Goal: Task Accomplishment & Management: Use online tool/utility

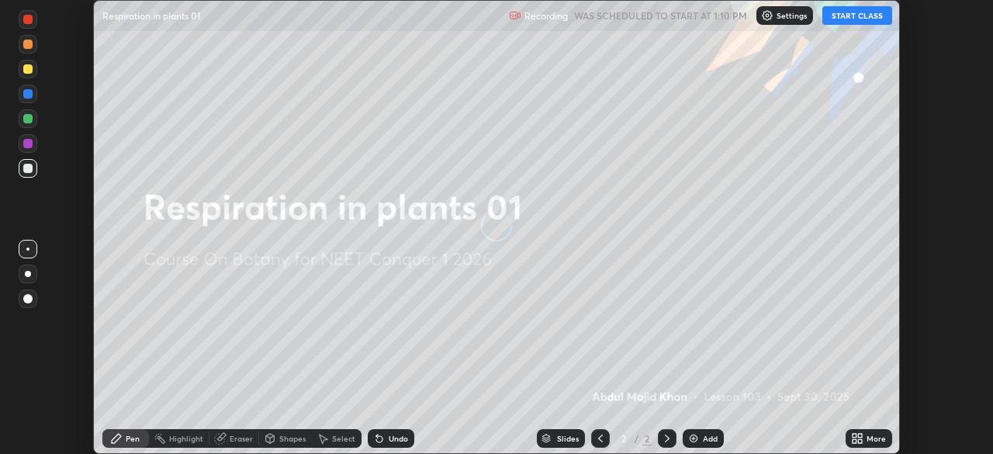
scroll to position [454, 993]
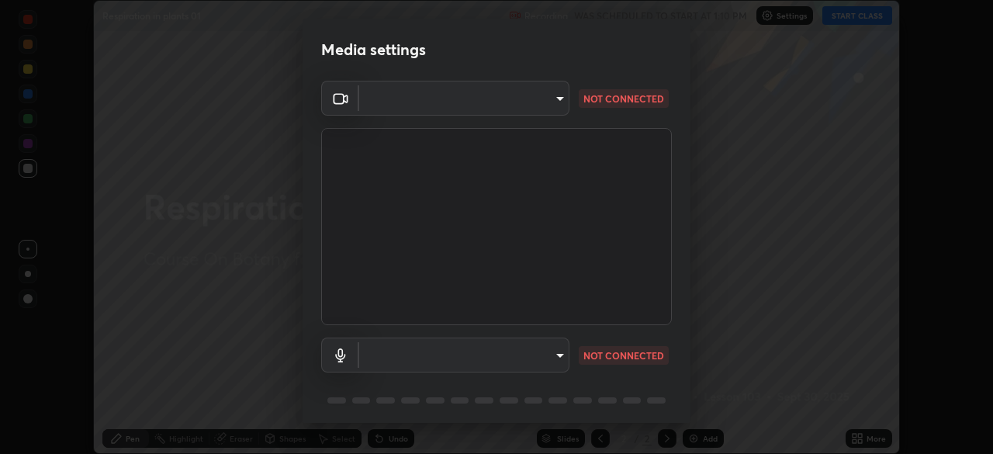
type input "8430282c75c9cf90d073dd2650c69e1562d55ee46f92edd4d0492a031e33ab74"
type input "default"
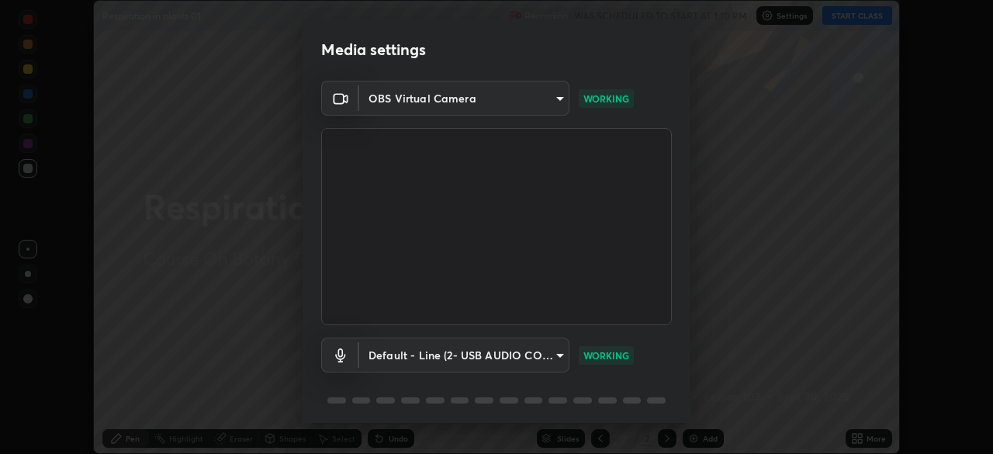
scroll to position [55, 0]
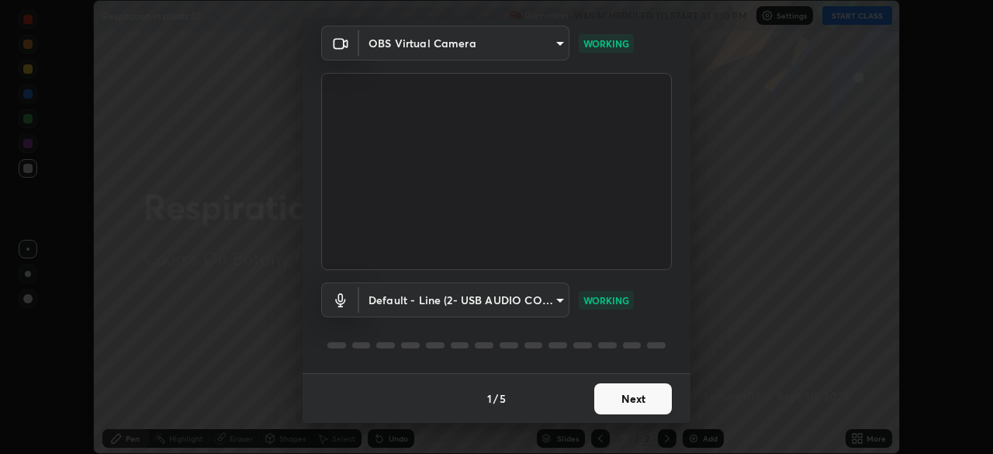
click at [603, 394] on button "Next" at bounding box center [633, 398] width 78 height 31
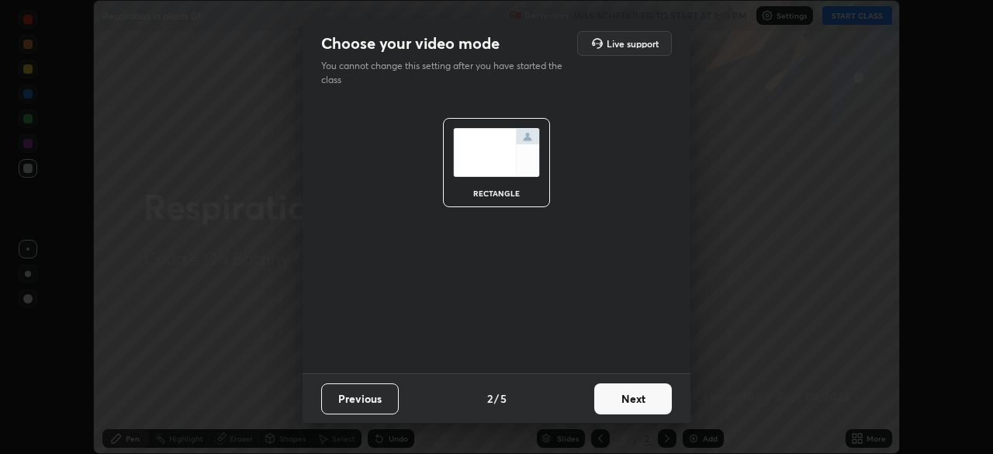
scroll to position [0, 0]
click at [603, 396] on button "Next" at bounding box center [633, 398] width 78 height 31
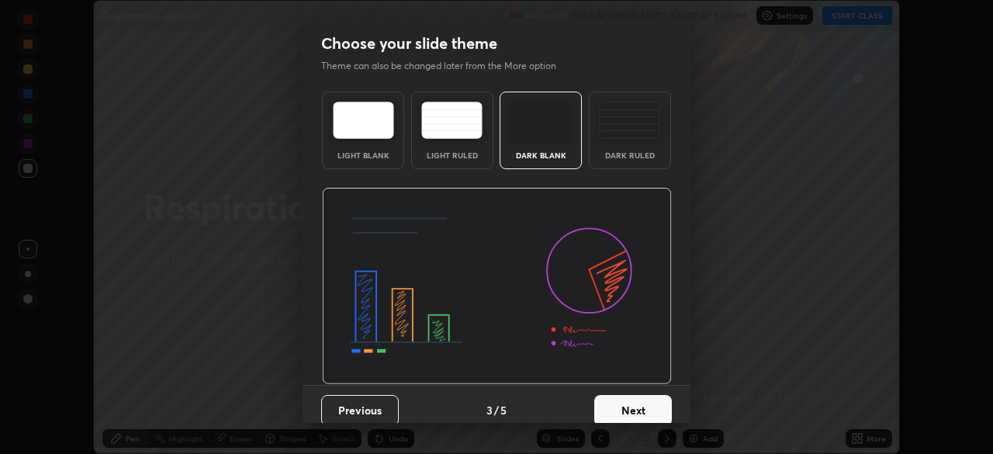
click at [603, 396] on button "Next" at bounding box center [633, 410] width 78 height 31
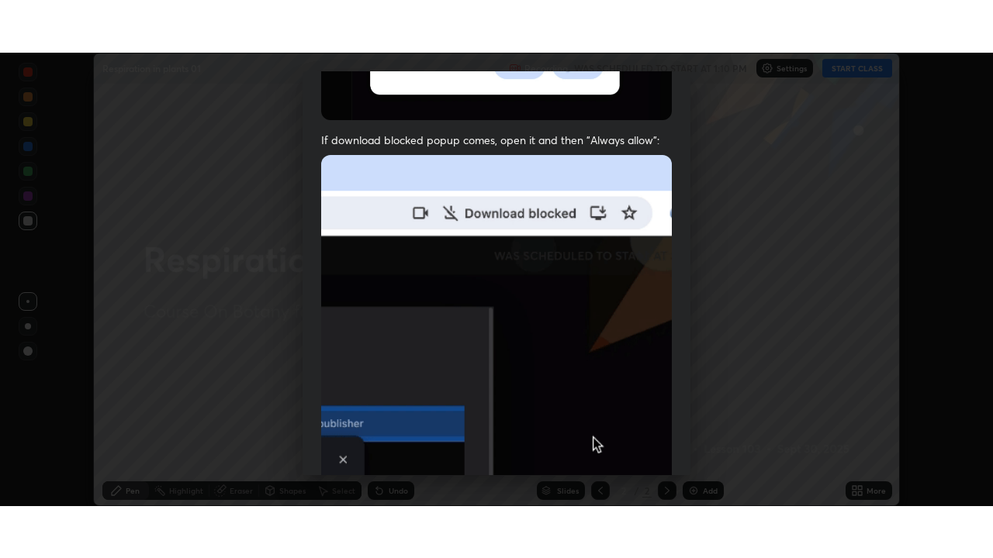
scroll to position [372, 0]
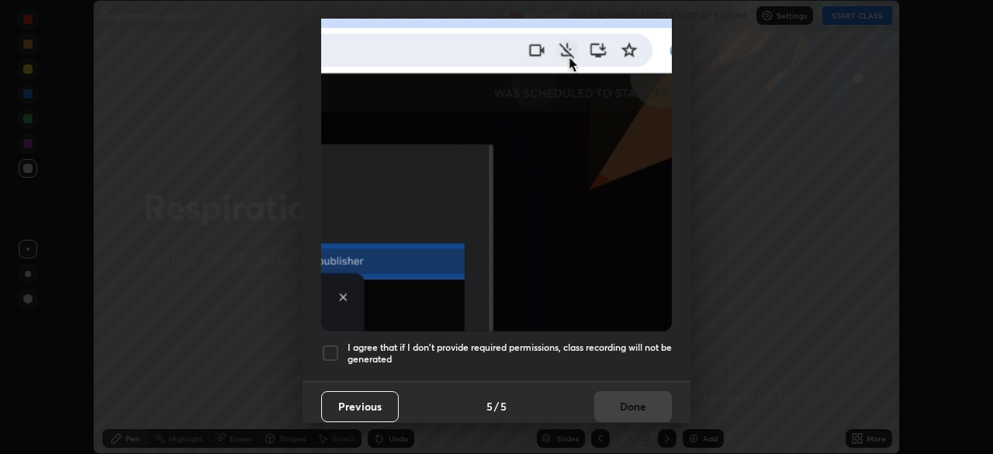
click at [588, 341] on h5 "I agree that if I don't provide required permissions, class recording will not …" at bounding box center [510, 353] width 324 height 24
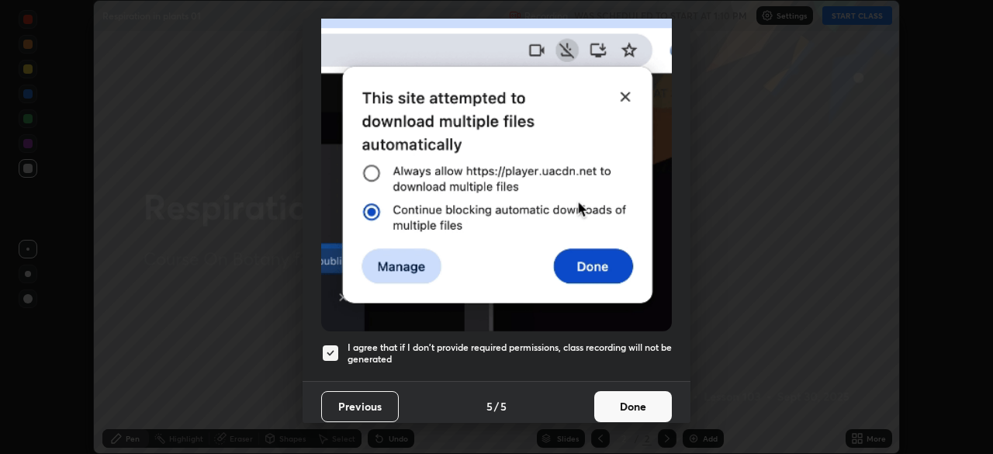
click at [614, 397] on button "Done" at bounding box center [633, 406] width 78 height 31
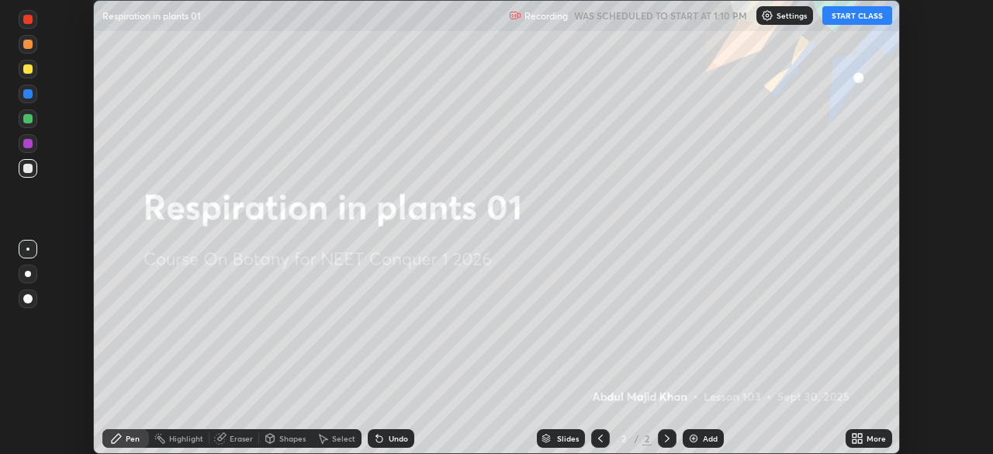
click at [865, 9] on button "START CLASS" at bounding box center [857, 15] width 70 height 19
click at [859, 435] on icon at bounding box center [860, 436] width 4 height 4
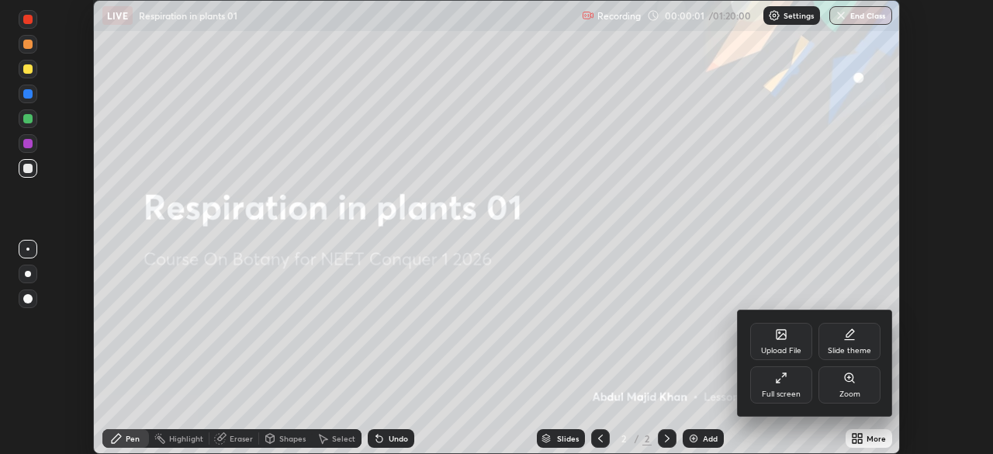
click at [786, 378] on icon at bounding box center [781, 378] width 12 height 12
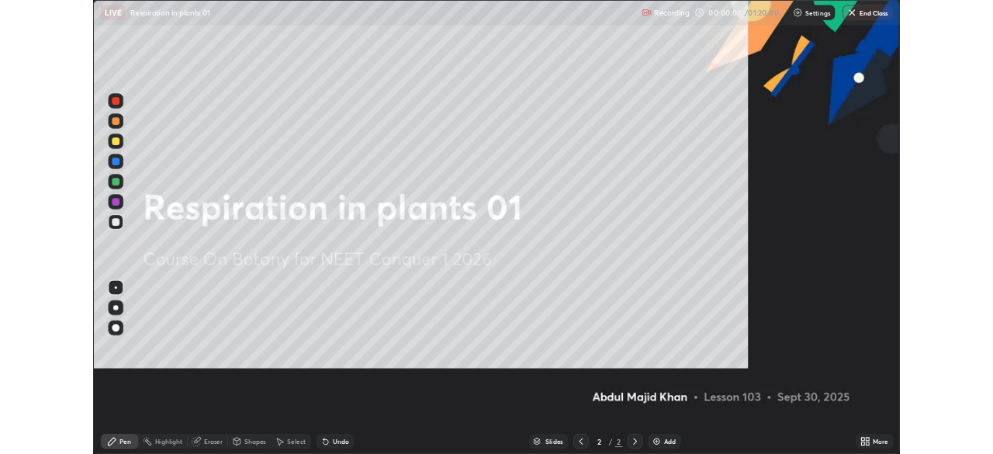
scroll to position [558, 993]
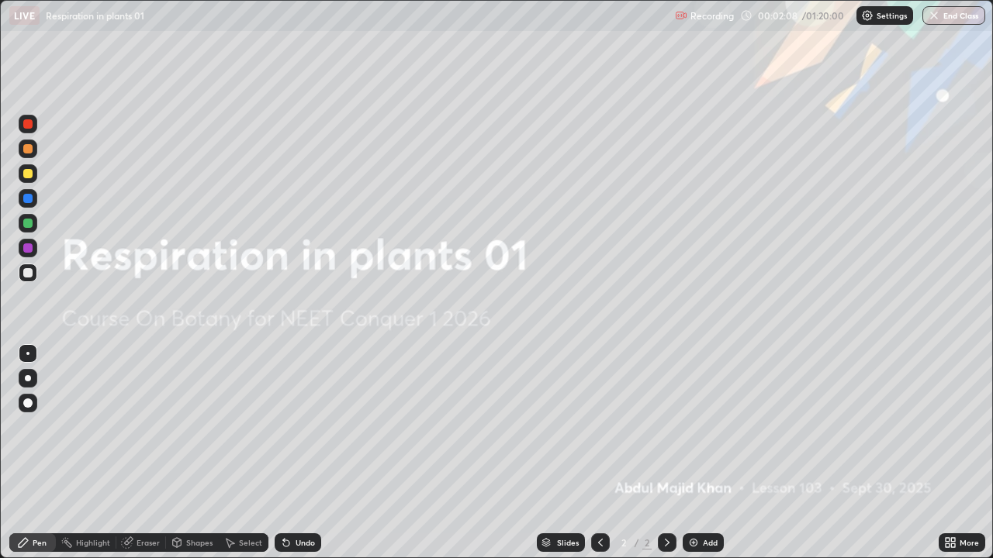
click at [704, 453] on div "Add" at bounding box center [710, 543] width 15 height 8
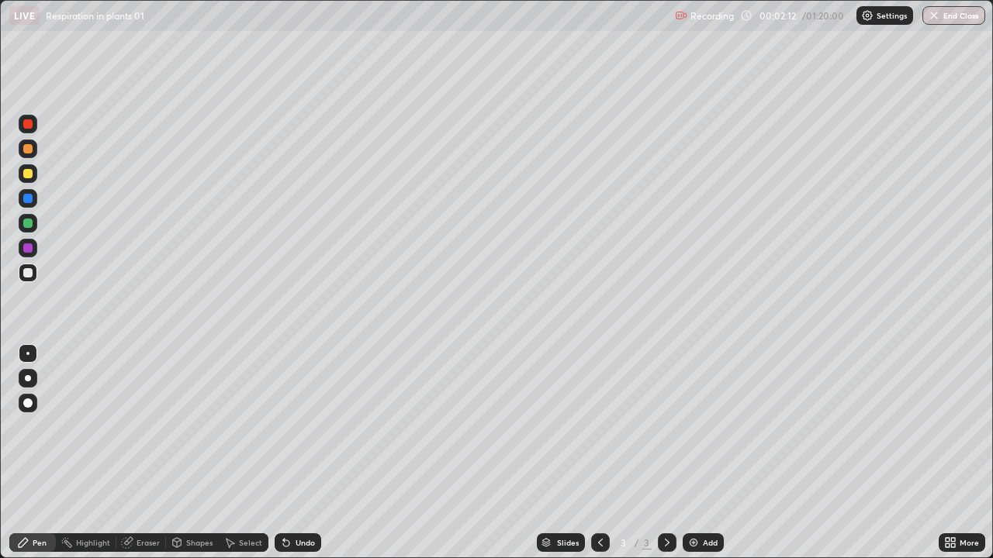
click at [27, 174] on div at bounding box center [27, 173] width 9 height 9
click at [26, 377] on div at bounding box center [28, 378] width 6 height 6
click at [28, 275] on div at bounding box center [27, 272] width 9 height 9
click at [31, 227] on div at bounding box center [27, 223] width 9 height 9
click at [29, 271] on div at bounding box center [27, 272] width 9 height 9
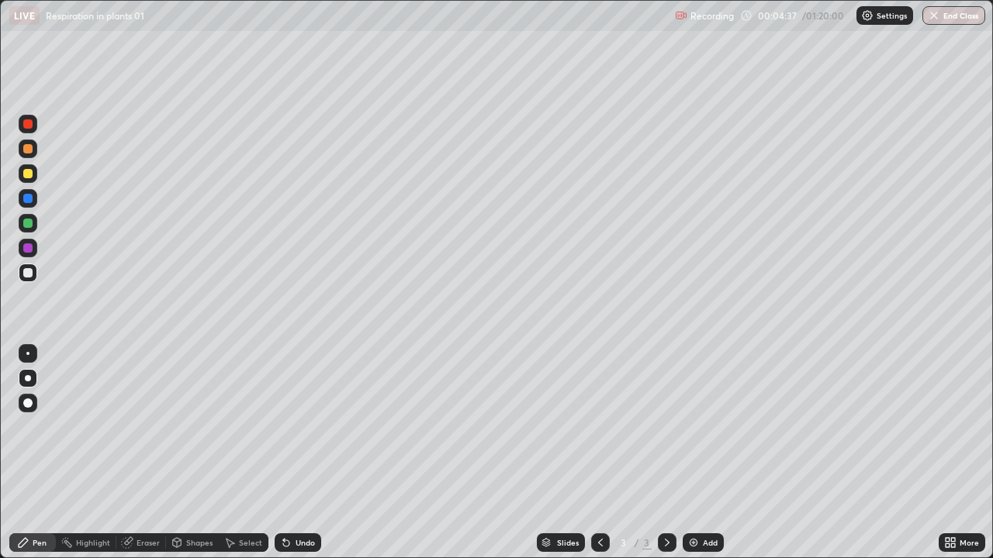
click at [315, 453] on div "Undo" at bounding box center [298, 543] width 47 height 19
click at [714, 453] on div "Add" at bounding box center [710, 543] width 15 height 8
click at [598, 453] on icon at bounding box center [600, 543] width 12 height 12
click at [704, 453] on div "Add" at bounding box center [710, 543] width 15 height 8
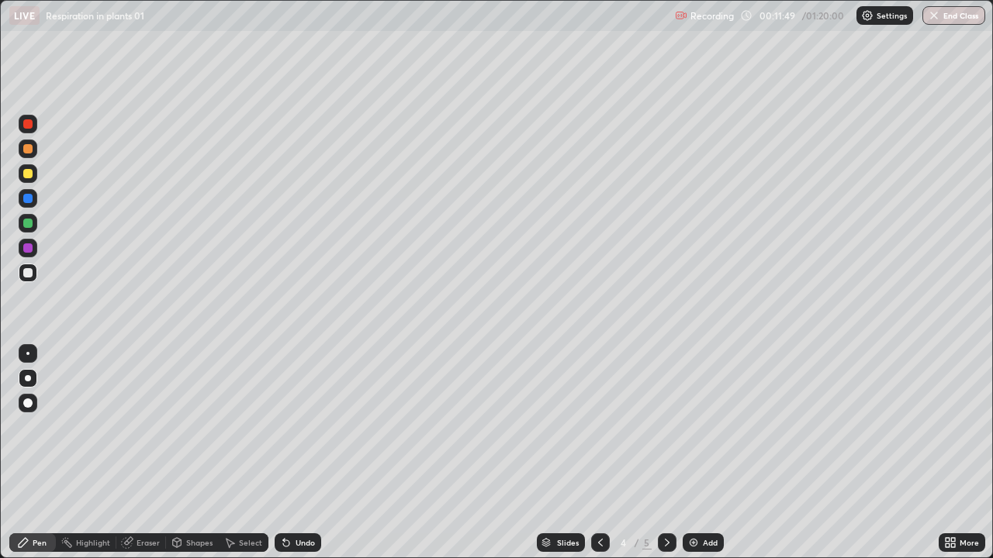
click at [952, 453] on icon at bounding box center [953, 546] width 4 height 4
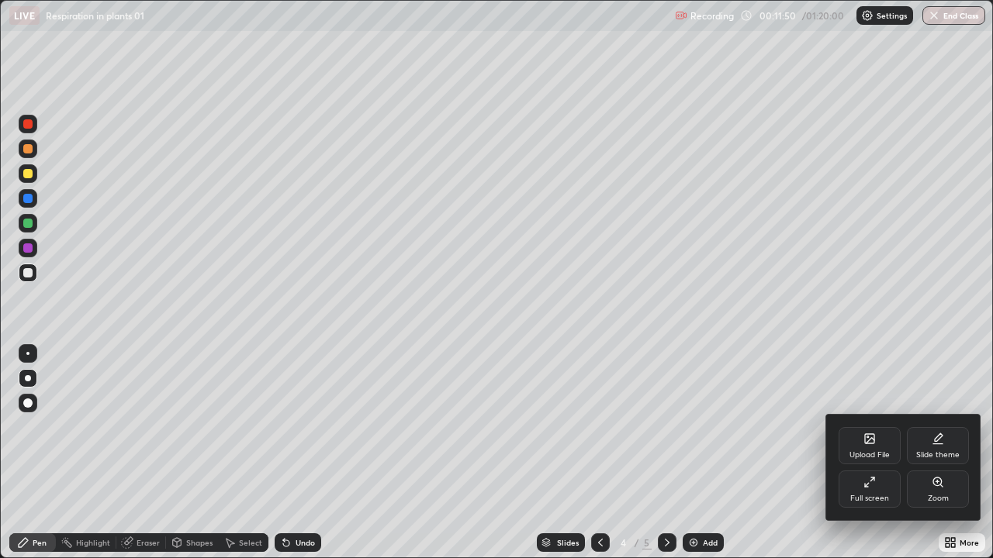
click at [872, 453] on icon at bounding box center [872, 480] width 4 height 4
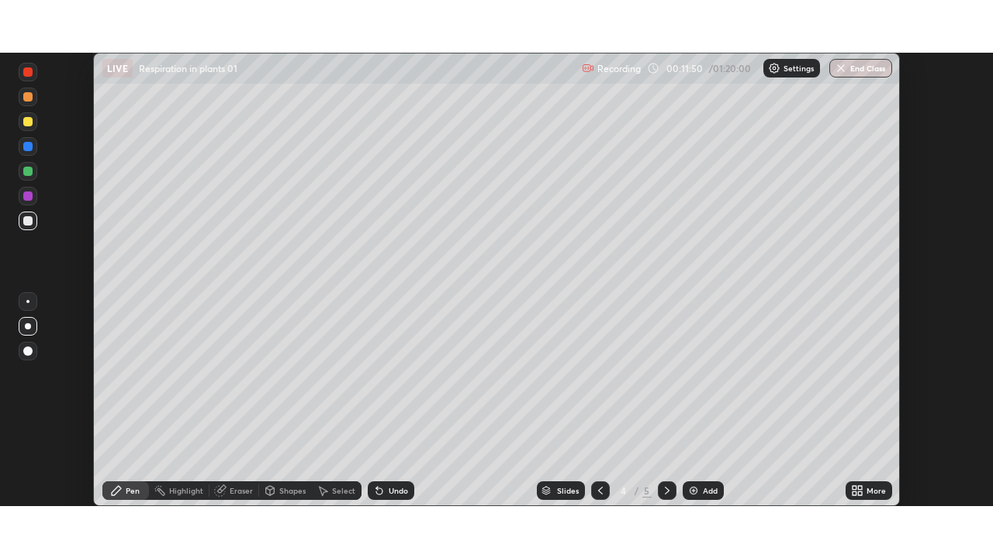
scroll to position [77114, 76575]
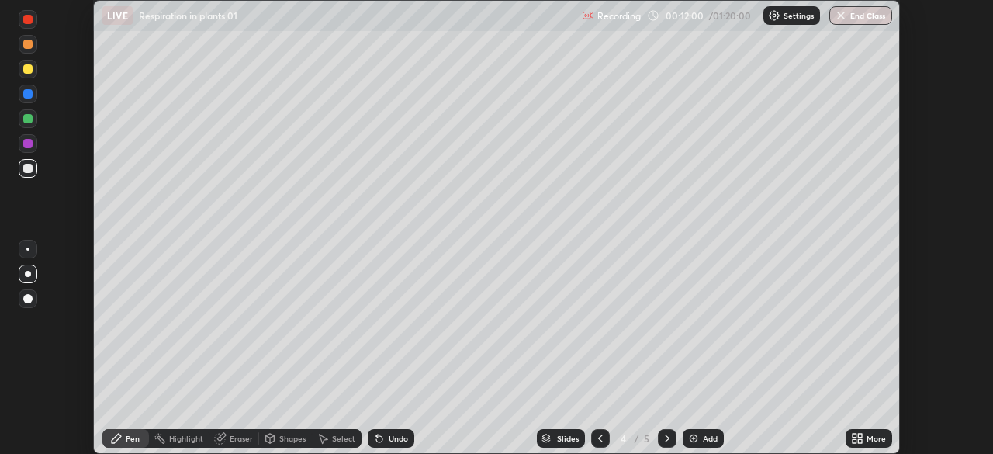
click at [29, 119] on div at bounding box center [27, 118] width 9 height 9
click at [29, 168] on div at bounding box center [27, 168] width 9 height 9
click at [866, 438] on div "More" at bounding box center [875, 438] width 19 height 8
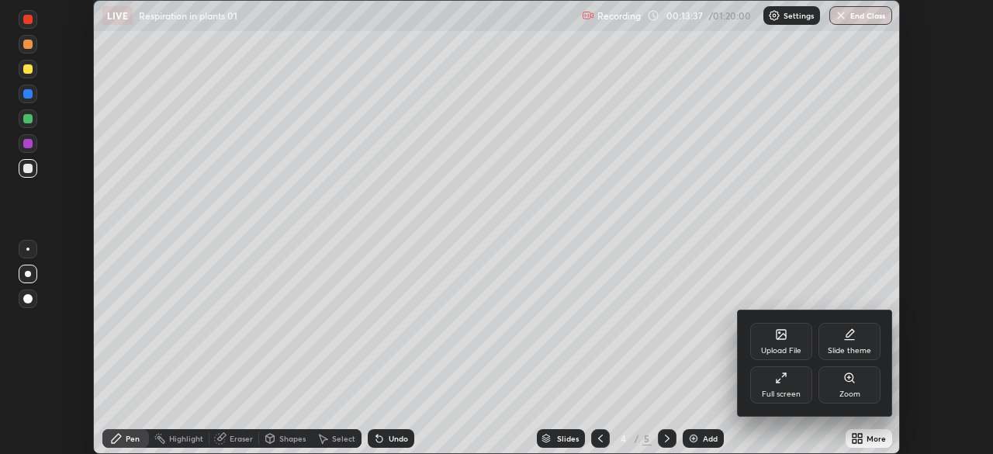
click at [621, 342] on div at bounding box center [496, 227] width 993 height 454
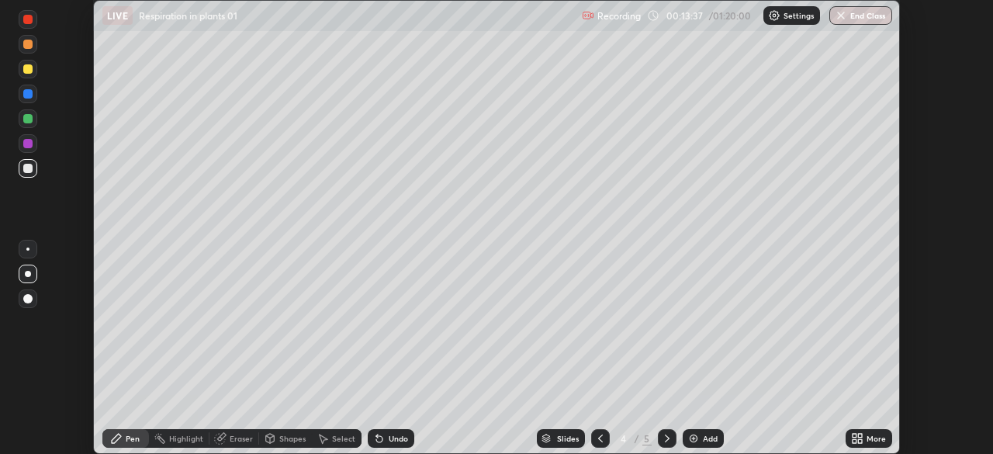
click at [705, 439] on div "Add" at bounding box center [710, 438] width 15 height 8
click at [31, 40] on div at bounding box center [27, 44] width 9 height 9
click at [29, 168] on div at bounding box center [27, 168] width 9 height 9
click at [28, 119] on div at bounding box center [27, 118] width 9 height 9
click at [32, 13] on div at bounding box center [28, 19] width 19 height 19
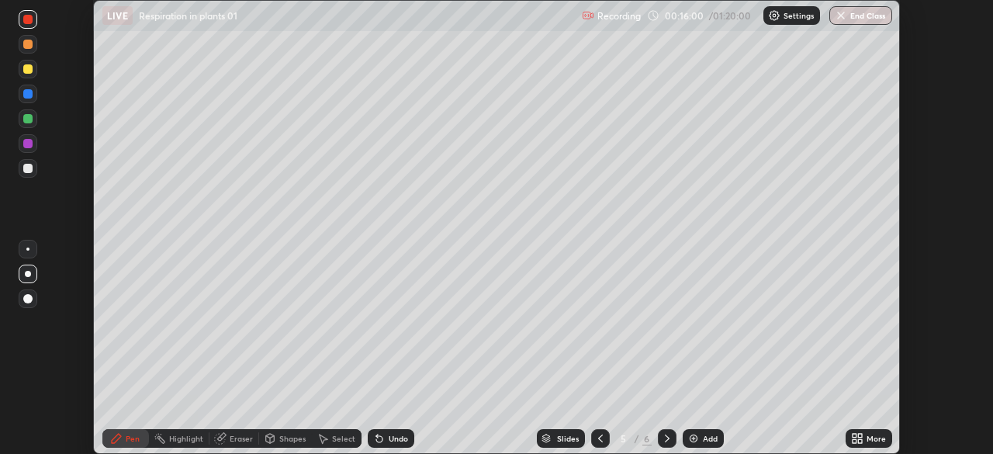
click at [28, 119] on div at bounding box center [27, 118] width 9 height 9
click at [599, 438] on icon at bounding box center [600, 438] width 12 height 12
click at [26, 169] on div at bounding box center [27, 168] width 9 height 9
click at [26, 141] on div at bounding box center [27, 143] width 9 height 9
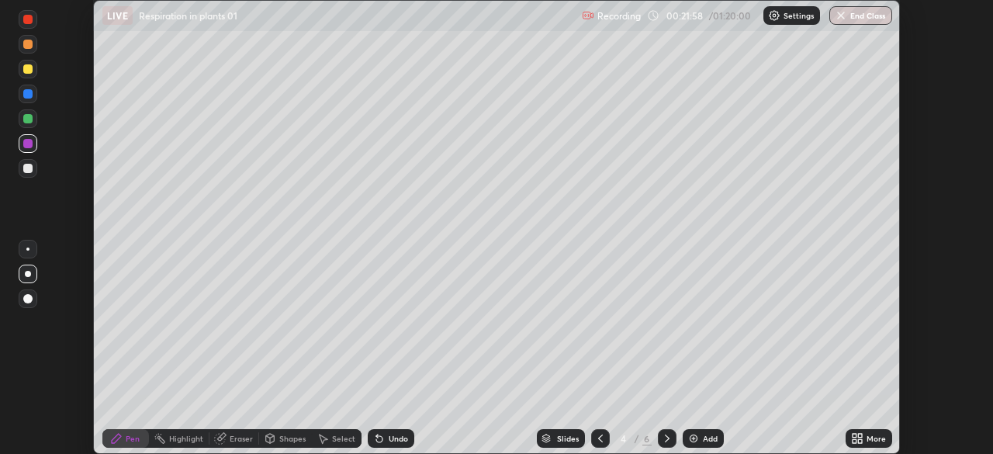
click at [707, 437] on div "Add" at bounding box center [710, 438] width 15 height 8
click at [28, 95] on div at bounding box center [27, 93] width 9 height 9
click at [859, 441] on icon at bounding box center [860, 441] width 4 height 4
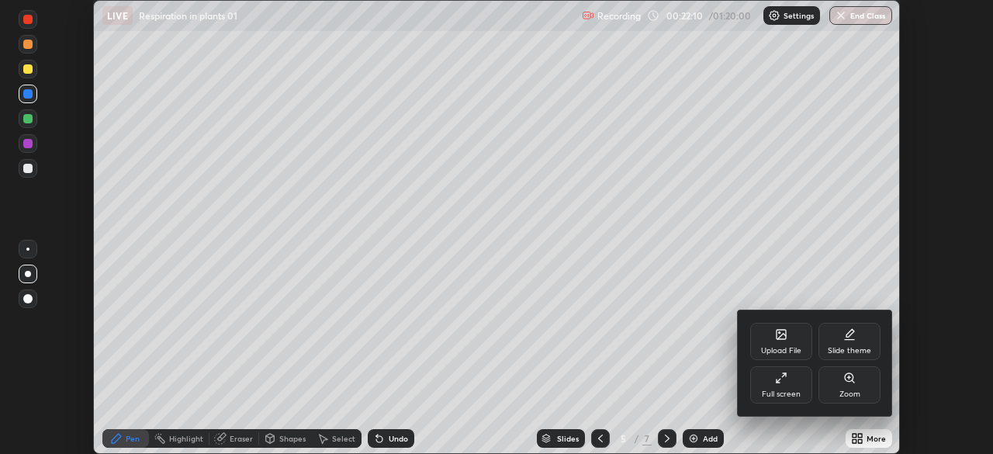
click at [782, 384] on div "Full screen" at bounding box center [781, 384] width 62 height 37
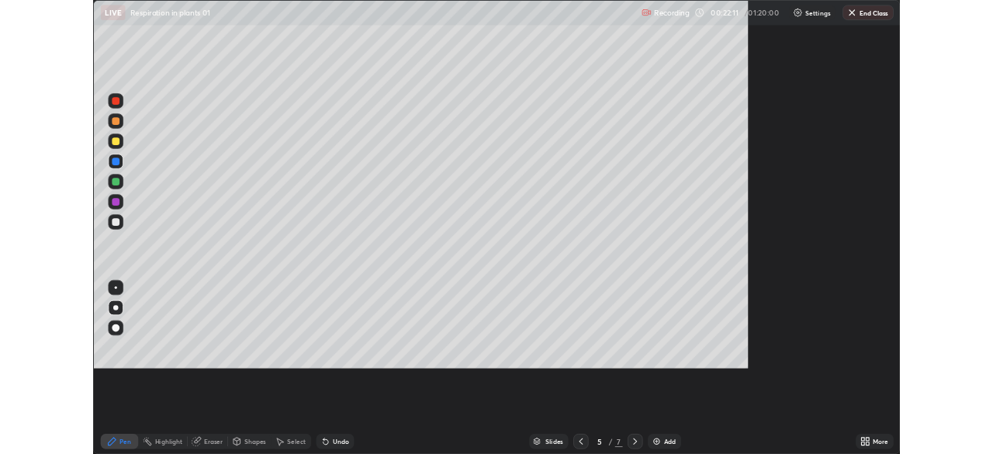
scroll to position [558, 993]
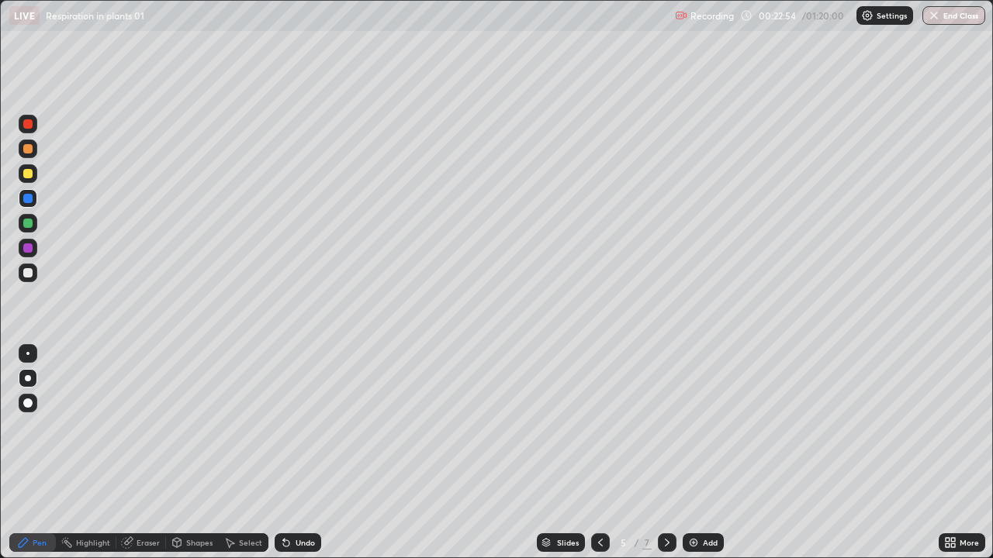
click at [27, 171] on div at bounding box center [27, 173] width 9 height 9
click at [28, 173] on div at bounding box center [27, 173] width 9 height 9
click at [197, 453] on div "Shapes" at bounding box center [199, 543] width 26 height 8
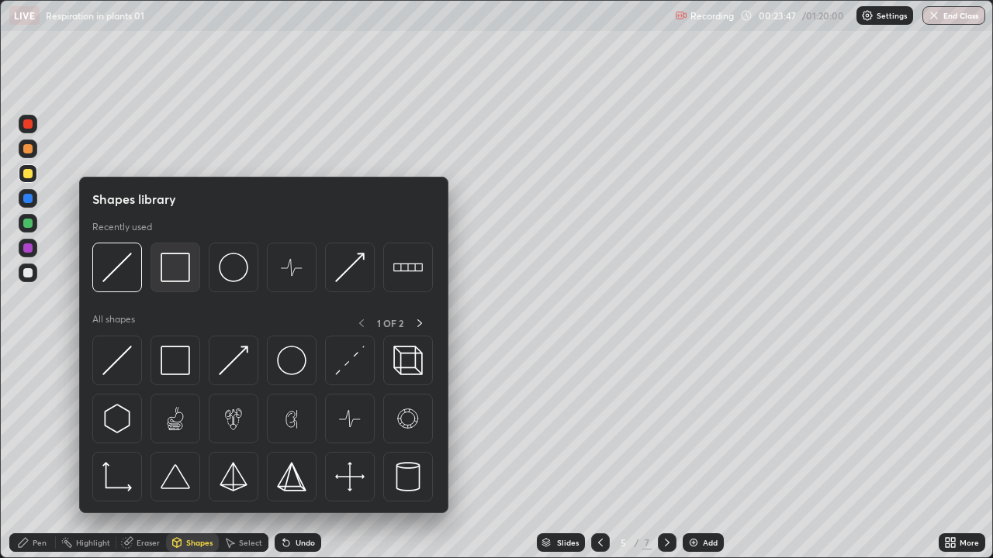
click at [173, 269] on img at bounding box center [175, 267] width 29 height 29
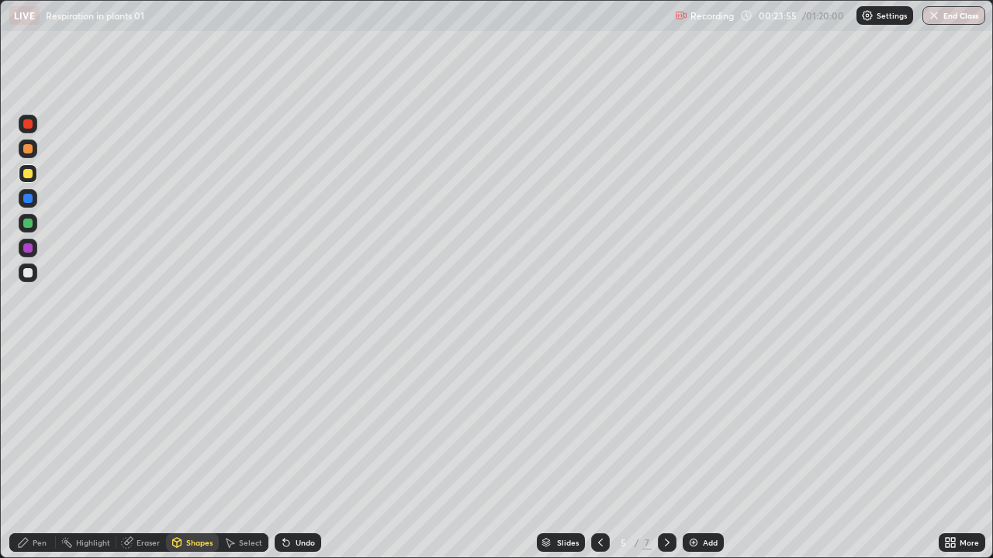
click at [34, 453] on div "Pen" at bounding box center [40, 543] width 14 height 8
click at [26, 274] on div at bounding box center [27, 272] width 9 height 9
click at [27, 173] on div at bounding box center [27, 173] width 9 height 9
click at [23, 272] on div at bounding box center [27, 272] width 9 height 9
click at [31, 175] on div at bounding box center [27, 173] width 9 height 9
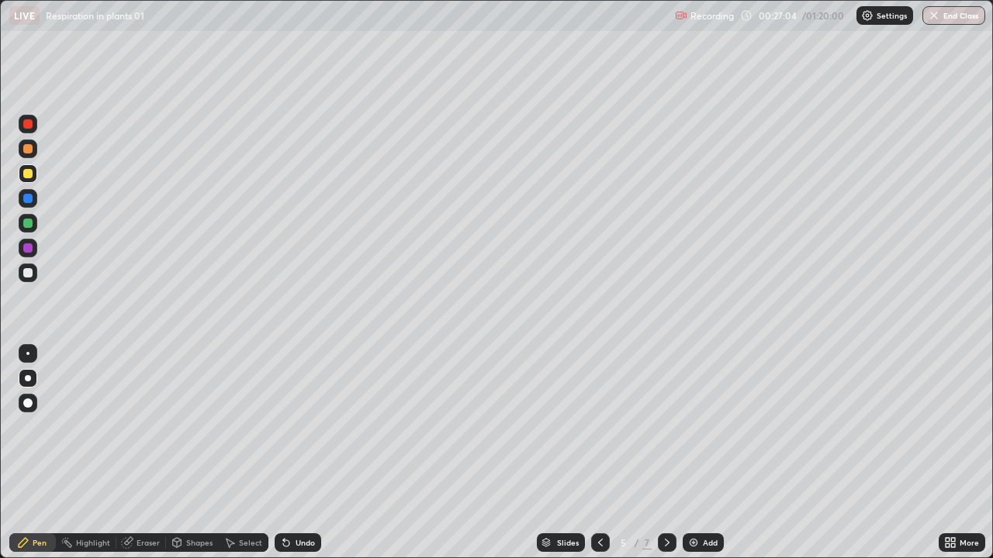
click at [27, 224] on div at bounding box center [27, 223] width 9 height 9
click at [27, 199] on div at bounding box center [27, 198] width 9 height 9
click at [29, 273] on div at bounding box center [27, 272] width 9 height 9
click at [305, 453] on div "Undo" at bounding box center [305, 543] width 19 height 8
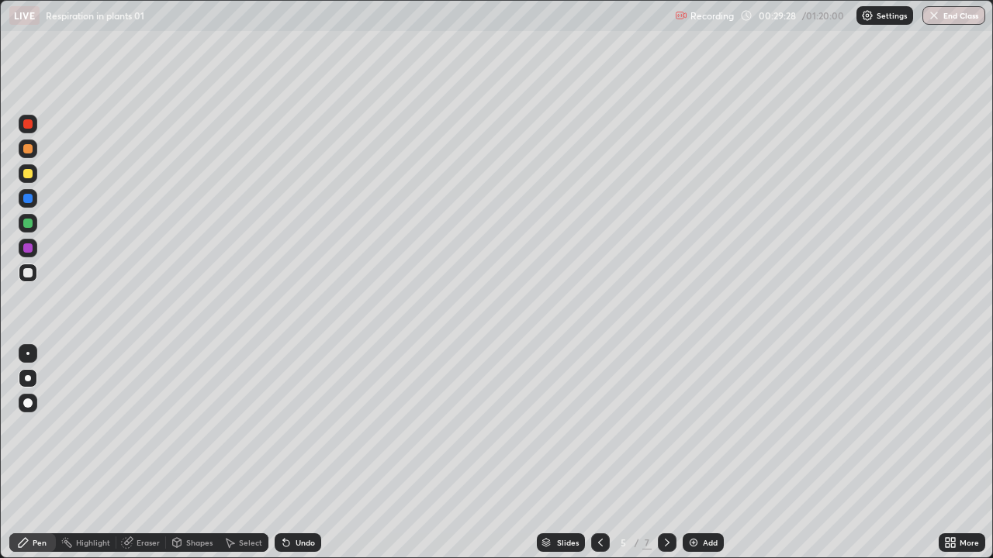
click at [27, 270] on div at bounding box center [27, 272] width 9 height 9
click at [27, 126] on div at bounding box center [27, 123] width 9 height 9
click at [24, 271] on div at bounding box center [27, 272] width 9 height 9
click at [35, 124] on div at bounding box center [28, 124] width 19 height 19
click at [28, 274] on div at bounding box center [27, 272] width 9 height 9
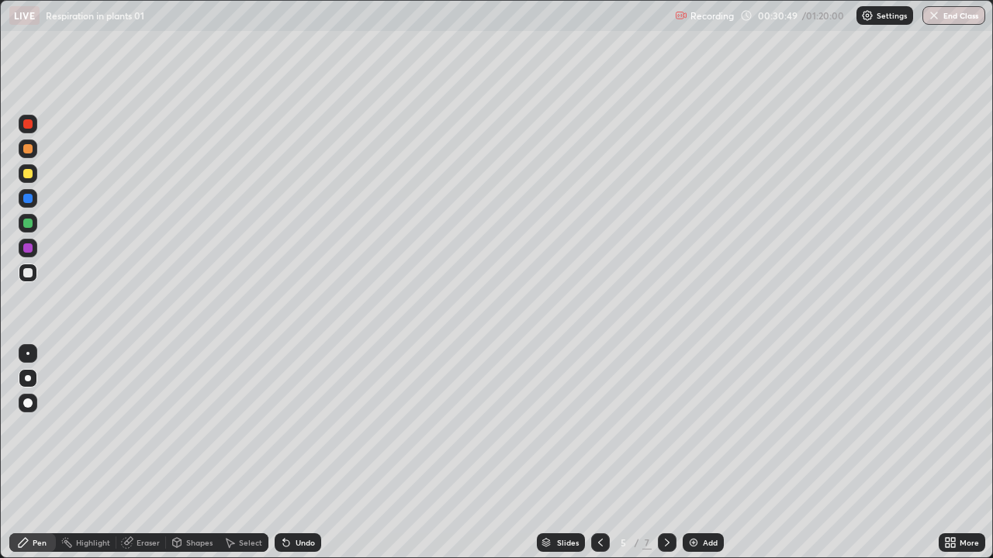
click at [30, 250] on div at bounding box center [27, 248] width 9 height 9
click at [33, 271] on div at bounding box center [28, 273] width 19 height 19
click at [309, 453] on div "Undo" at bounding box center [305, 543] width 19 height 8
click at [313, 453] on div "Undo" at bounding box center [298, 543] width 47 height 19
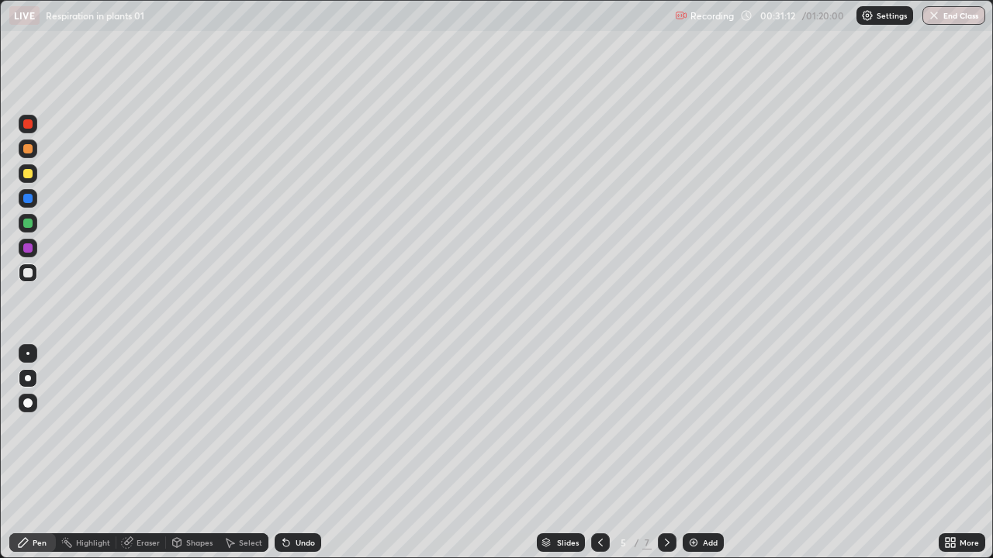
click at [316, 453] on div "Undo" at bounding box center [298, 543] width 47 height 19
click at [317, 453] on div "Undo" at bounding box center [298, 543] width 47 height 19
click at [313, 453] on div "Undo" at bounding box center [298, 543] width 47 height 19
click at [24, 274] on div at bounding box center [27, 272] width 9 height 9
click at [26, 126] on div at bounding box center [27, 123] width 9 height 9
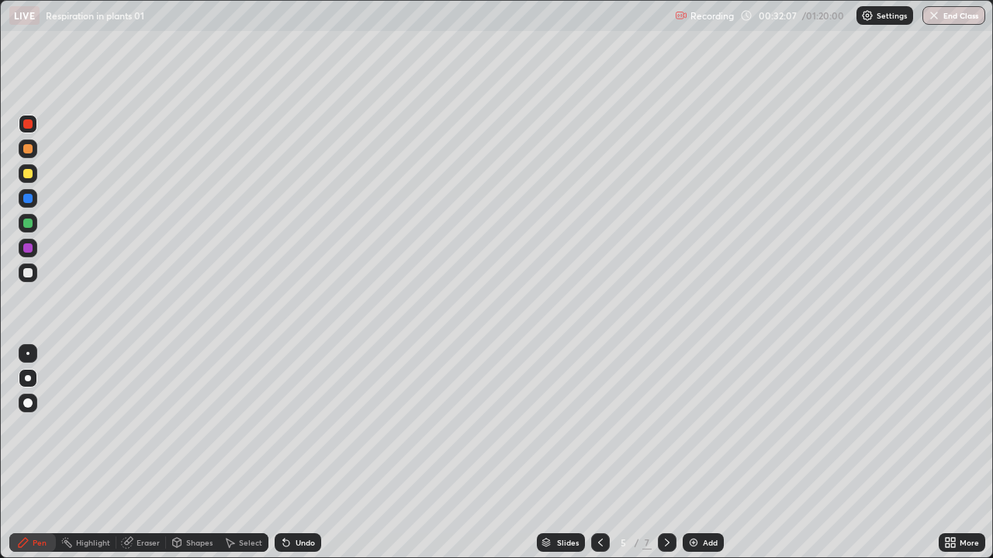
click at [0, 199] on div "Setting up your live class" at bounding box center [496, 279] width 993 height 558
click at [703, 453] on div "Add" at bounding box center [710, 543] width 15 height 8
click at [599, 453] on icon at bounding box center [600, 543] width 12 height 12
click at [668, 453] on icon at bounding box center [667, 543] width 12 height 12
click at [26, 171] on div at bounding box center [27, 173] width 9 height 9
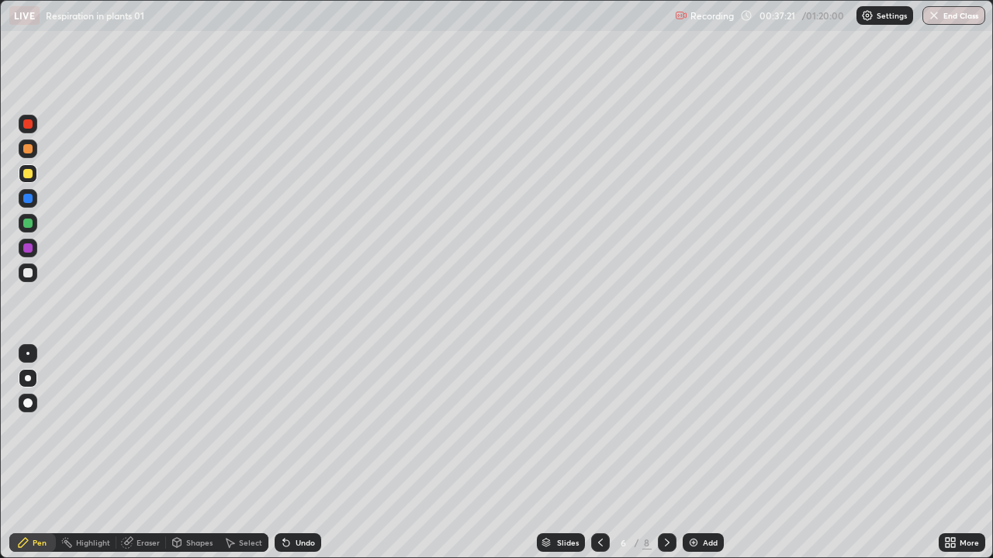
click at [26, 150] on div at bounding box center [27, 148] width 9 height 9
click at [32, 123] on div at bounding box center [27, 123] width 9 height 9
click at [23, 271] on div at bounding box center [27, 272] width 9 height 9
click at [26, 196] on div at bounding box center [27, 198] width 9 height 9
click at [26, 124] on div at bounding box center [27, 123] width 9 height 9
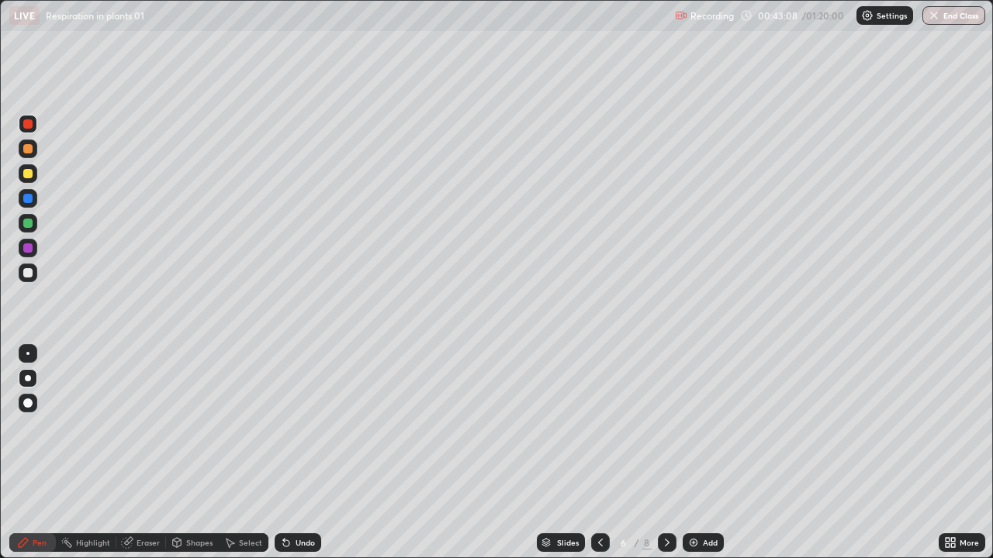
click at [308, 453] on div "Undo" at bounding box center [305, 543] width 19 height 8
click at [956, 453] on div "More" at bounding box center [962, 543] width 47 height 19
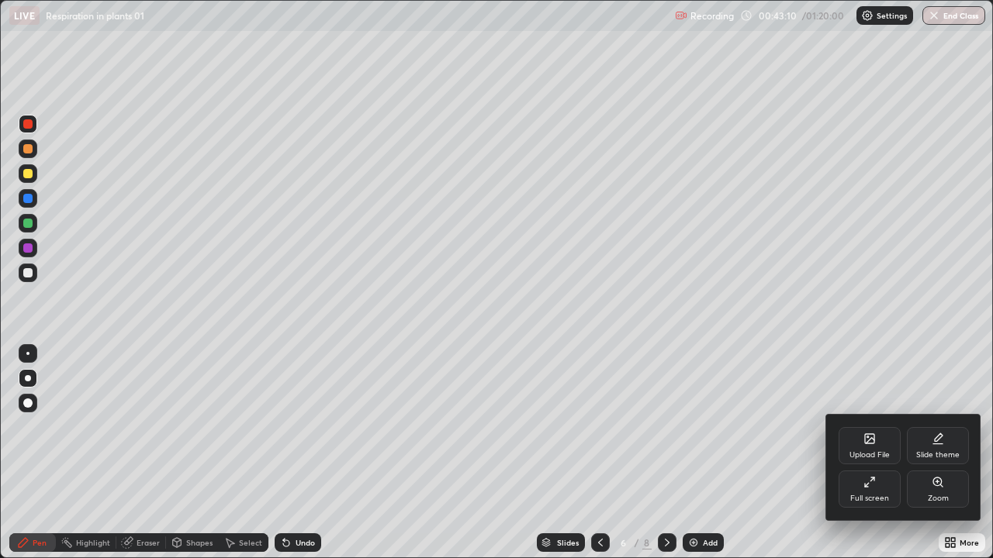
click at [864, 453] on div "Full screen" at bounding box center [870, 489] width 62 height 37
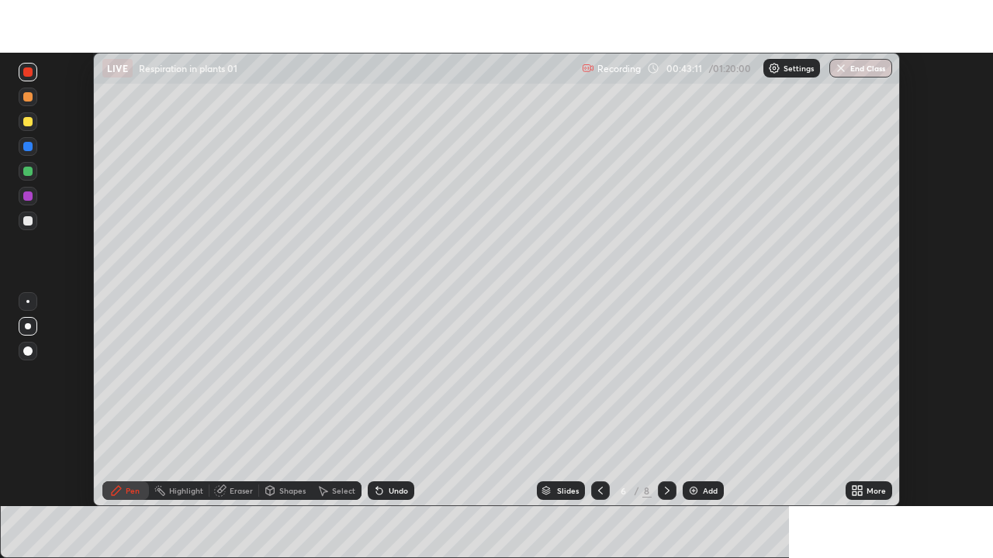
scroll to position [77114, 76575]
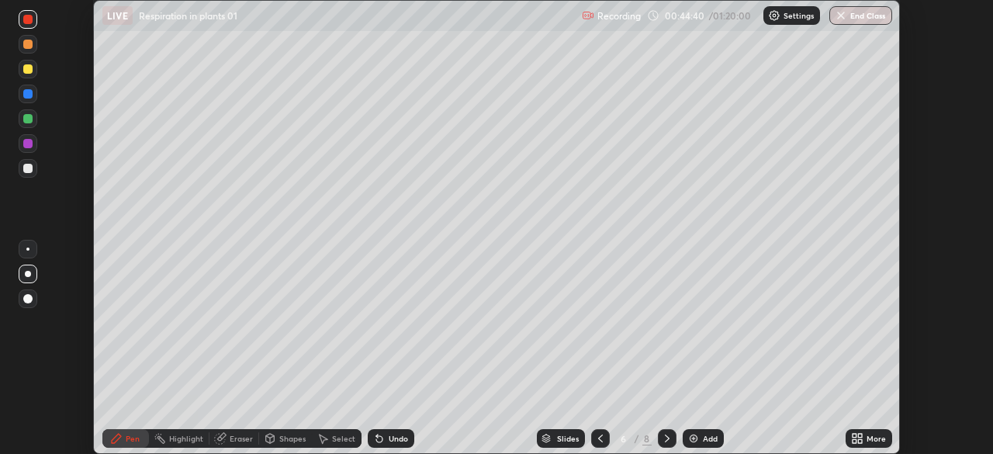
click at [26, 167] on div at bounding box center [27, 168] width 9 height 9
click at [24, 146] on div at bounding box center [27, 143] width 9 height 9
click at [389, 440] on div "Undo" at bounding box center [398, 438] width 19 height 8
click at [24, 168] on div at bounding box center [27, 168] width 9 height 9
click at [700, 437] on div "Add" at bounding box center [703, 438] width 41 height 19
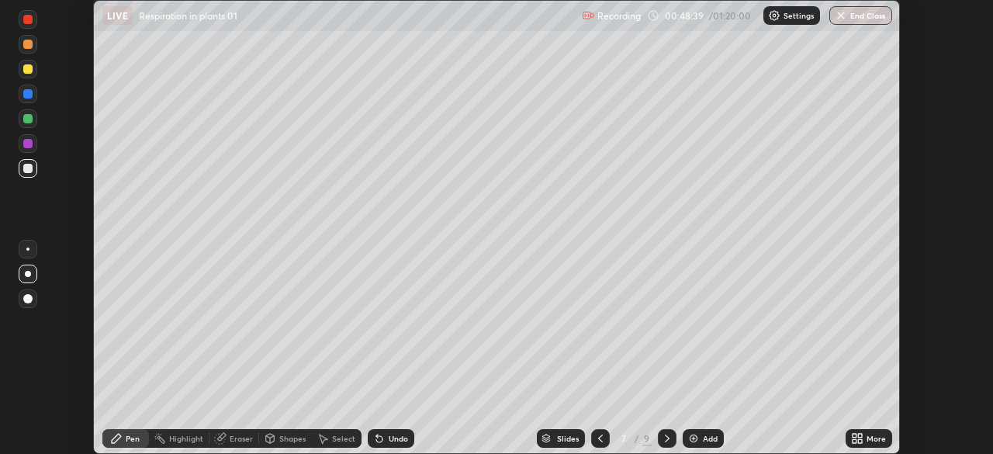
click at [859, 441] on icon at bounding box center [860, 441] width 4 height 4
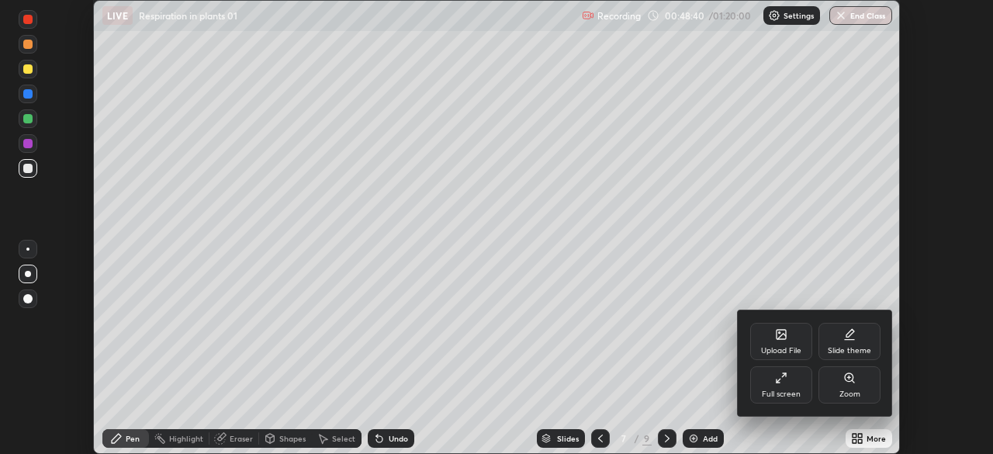
click at [776, 389] on div "Full screen" at bounding box center [781, 384] width 62 height 37
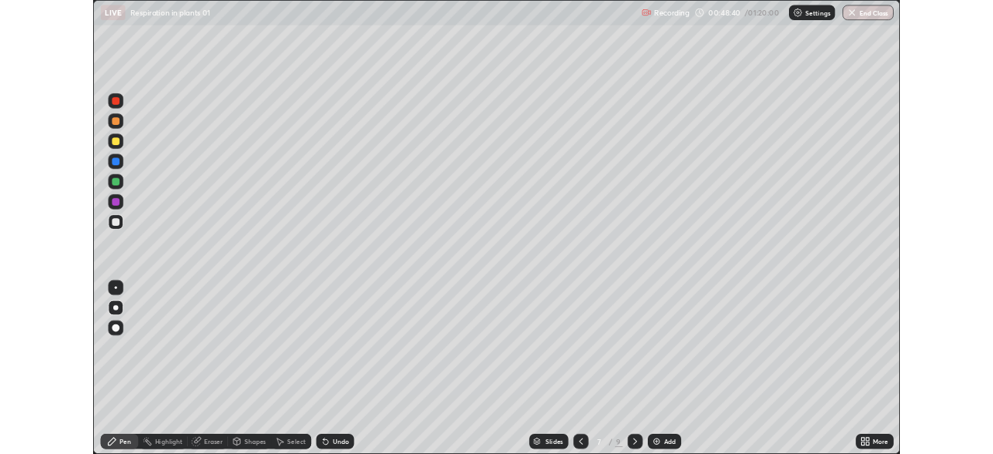
scroll to position [558, 993]
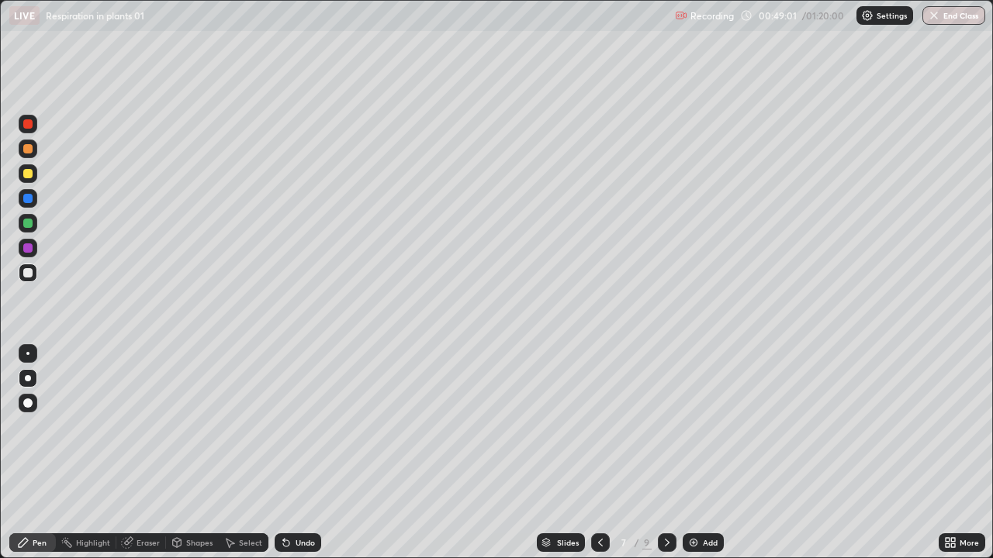
click at [25, 274] on div at bounding box center [27, 272] width 9 height 9
click at [302, 453] on div "Undo" at bounding box center [305, 543] width 19 height 8
click at [29, 246] on div at bounding box center [27, 248] width 9 height 9
click at [296, 453] on div "Undo" at bounding box center [305, 543] width 19 height 8
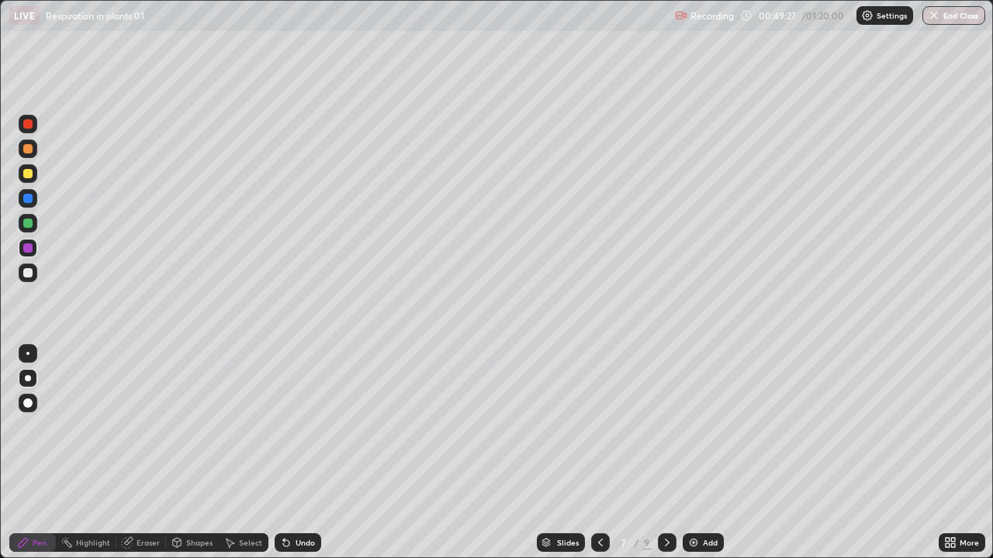
click at [299, 453] on div "Undo" at bounding box center [305, 543] width 19 height 8
click at [26, 175] on div at bounding box center [27, 173] width 9 height 9
click at [296, 453] on div "Undo" at bounding box center [305, 543] width 19 height 8
click at [300, 453] on div "Undo" at bounding box center [305, 543] width 19 height 8
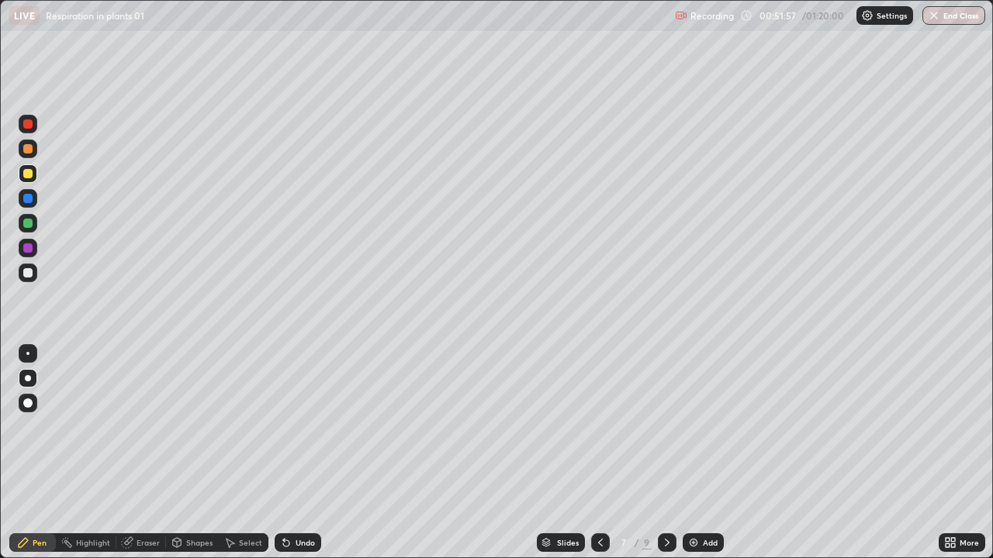
click at [298, 453] on div "Undo" at bounding box center [305, 543] width 19 height 8
click at [28, 200] on div at bounding box center [27, 198] width 9 height 9
click at [30, 151] on div at bounding box center [27, 148] width 9 height 9
click at [303, 453] on div "Undo" at bounding box center [305, 543] width 19 height 8
click at [299, 453] on div "Undo" at bounding box center [305, 543] width 19 height 8
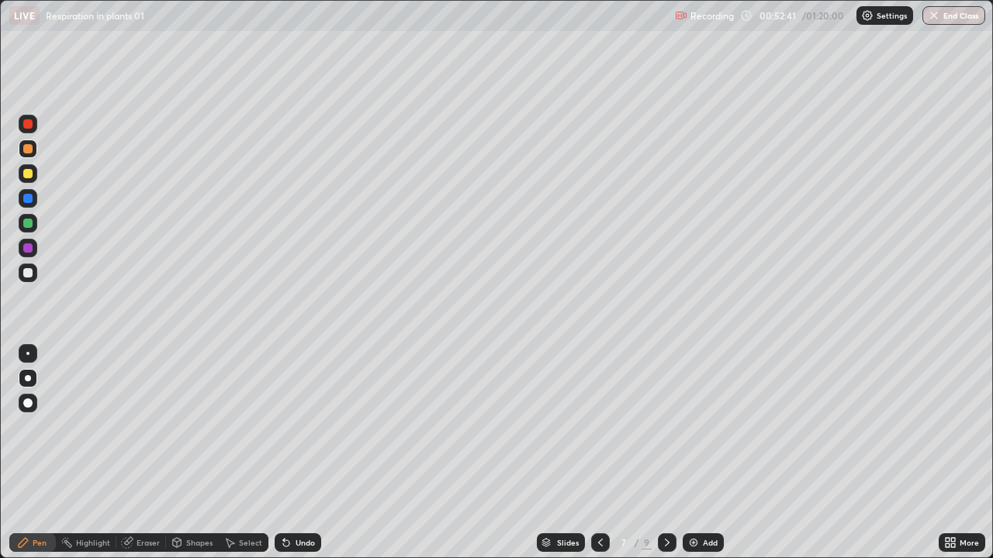
click at [299, 453] on div "Undo" at bounding box center [305, 543] width 19 height 8
click at [300, 453] on div "Undo" at bounding box center [298, 543] width 47 height 19
click at [302, 453] on div "Undo" at bounding box center [305, 543] width 19 height 8
click at [296, 453] on div "Undo" at bounding box center [305, 543] width 19 height 8
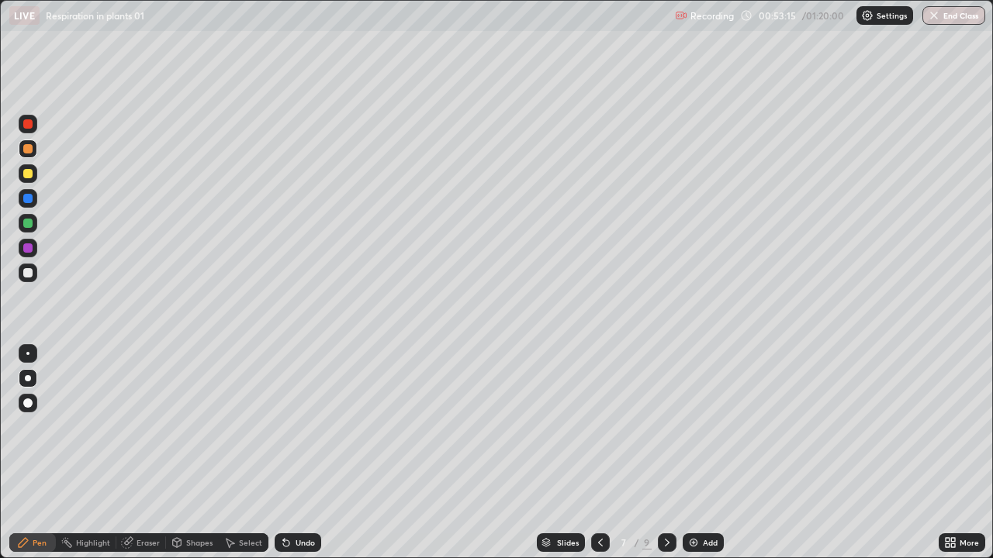
click at [29, 353] on div at bounding box center [27, 353] width 3 height 3
click at [300, 453] on div "Undo" at bounding box center [305, 543] width 19 height 8
click at [25, 195] on div at bounding box center [27, 198] width 9 height 9
click at [27, 200] on div at bounding box center [27, 198] width 9 height 9
click at [709, 453] on div "Add" at bounding box center [710, 543] width 15 height 8
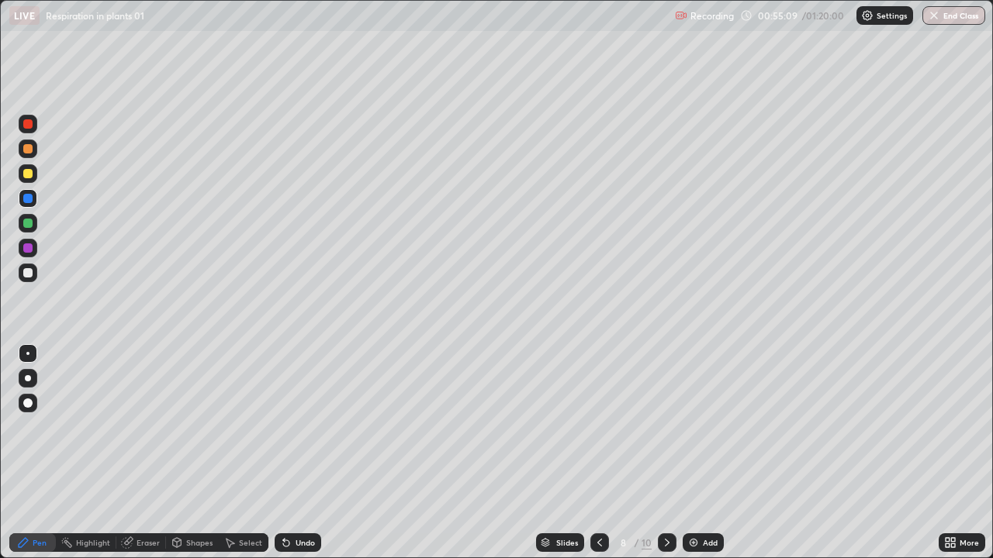
click at [297, 453] on div "Undo" at bounding box center [298, 543] width 47 height 19
click at [300, 453] on div "Undo" at bounding box center [298, 543] width 47 height 19
click at [667, 453] on icon at bounding box center [667, 543] width 12 height 12
click at [598, 453] on icon at bounding box center [599, 543] width 12 height 12
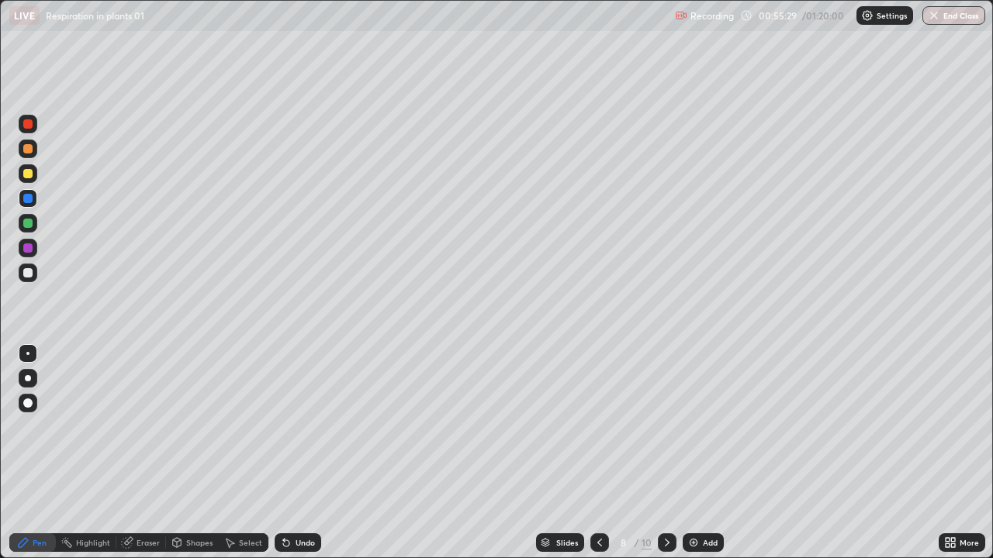
click at [598, 453] on icon at bounding box center [599, 543] width 12 height 12
click at [26, 151] on div at bounding box center [27, 148] width 9 height 9
click at [29, 126] on div at bounding box center [27, 123] width 9 height 9
click at [142, 453] on div "Eraser" at bounding box center [148, 543] width 23 height 8
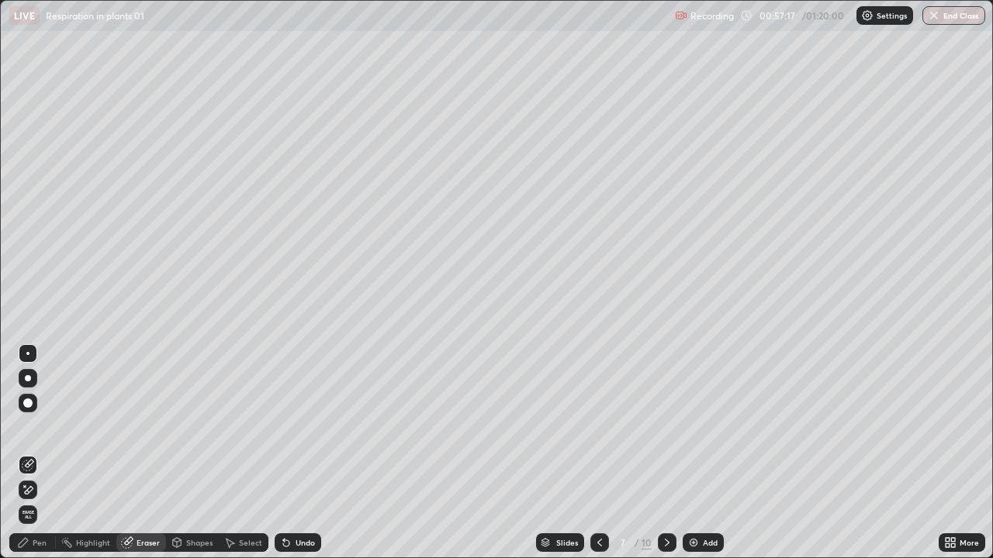
click at [33, 453] on div "Pen" at bounding box center [40, 543] width 14 height 8
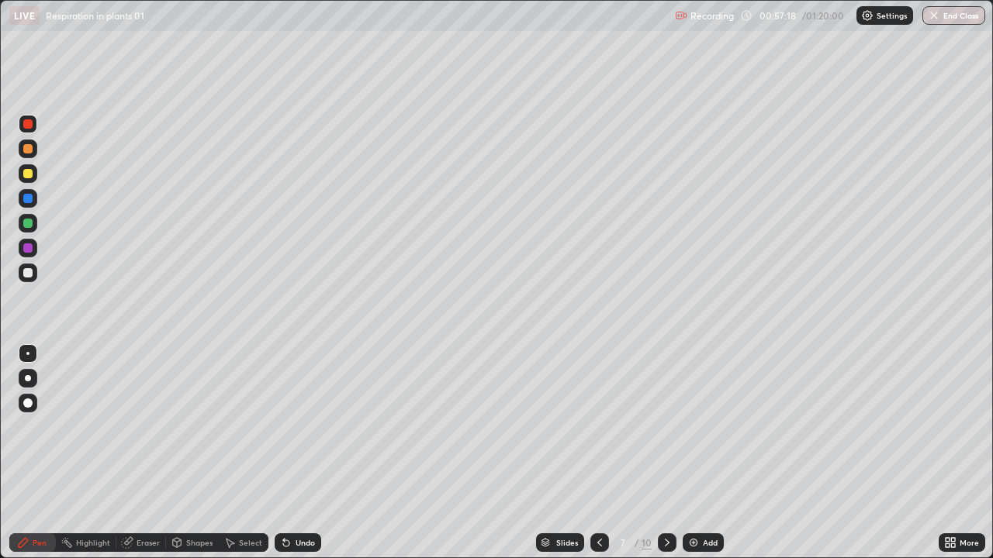
click at [29, 149] on div at bounding box center [27, 148] width 9 height 9
click at [26, 125] on div at bounding box center [27, 123] width 9 height 9
click at [301, 453] on div "Undo" at bounding box center [305, 543] width 19 height 8
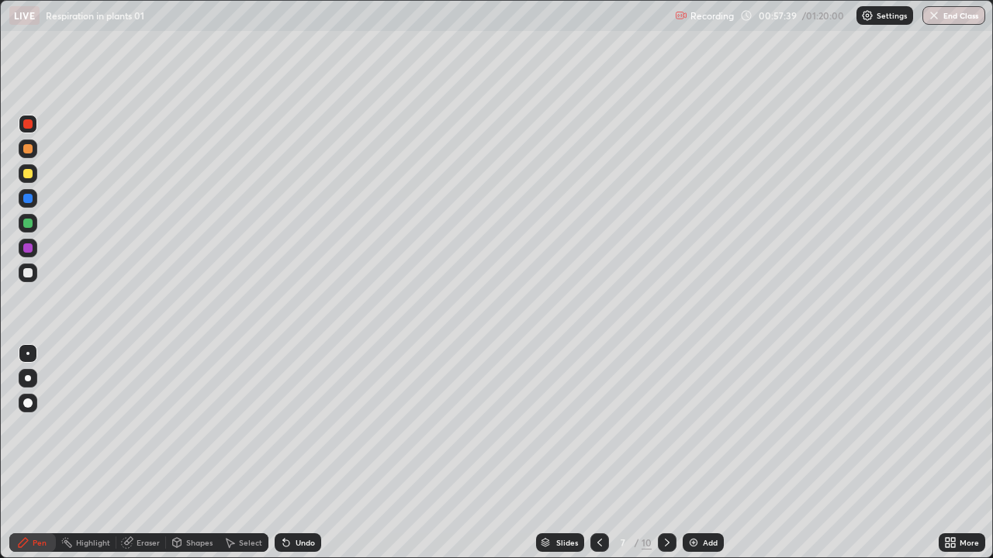
click at [26, 151] on div at bounding box center [27, 148] width 9 height 9
click at [29, 126] on div at bounding box center [27, 123] width 9 height 9
click at [30, 195] on div at bounding box center [27, 198] width 9 height 9
click at [29, 127] on div at bounding box center [27, 123] width 9 height 9
click at [29, 175] on div at bounding box center [27, 173] width 9 height 9
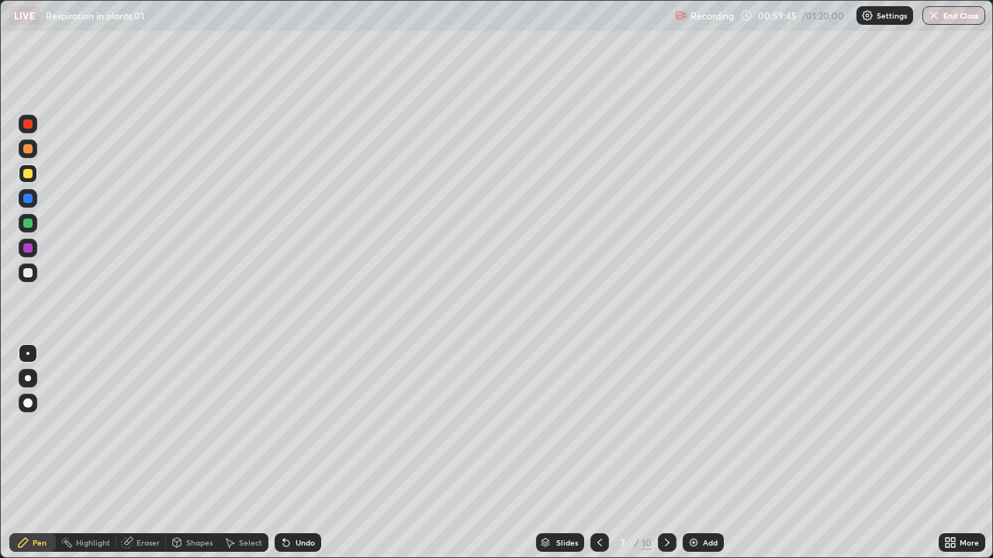
click at [303, 453] on div "Undo" at bounding box center [298, 543] width 47 height 19
click at [301, 453] on div "Undo" at bounding box center [298, 543] width 47 height 19
click at [28, 275] on div at bounding box center [27, 272] width 9 height 9
click at [28, 125] on div at bounding box center [27, 123] width 9 height 9
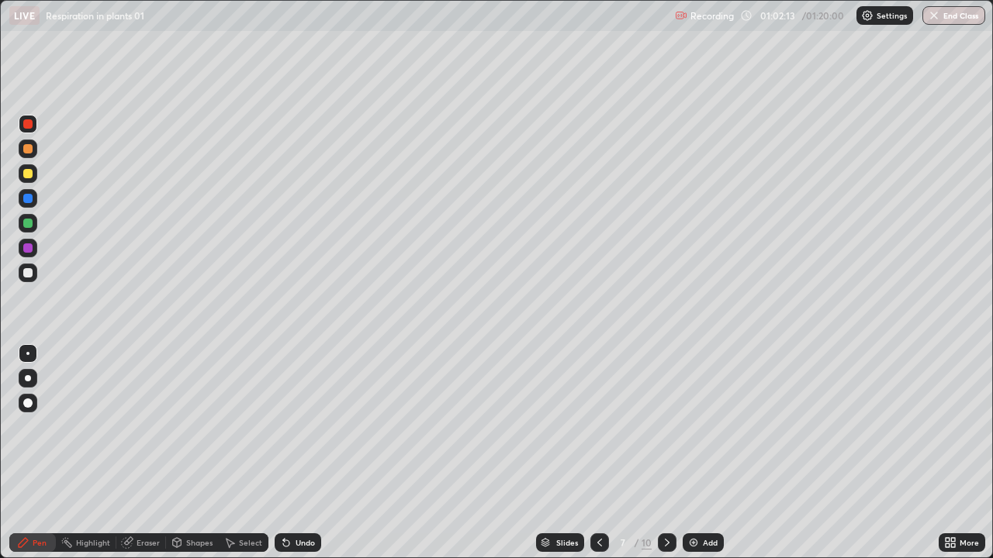
click at [29, 147] on div at bounding box center [27, 148] width 9 height 9
click at [299, 453] on div "Undo" at bounding box center [298, 543] width 47 height 19
click at [303, 453] on div "Undo" at bounding box center [298, 543] width 47 height 19
click at [29, 121] on div at bounding box center [27, 123] width 9 height 9
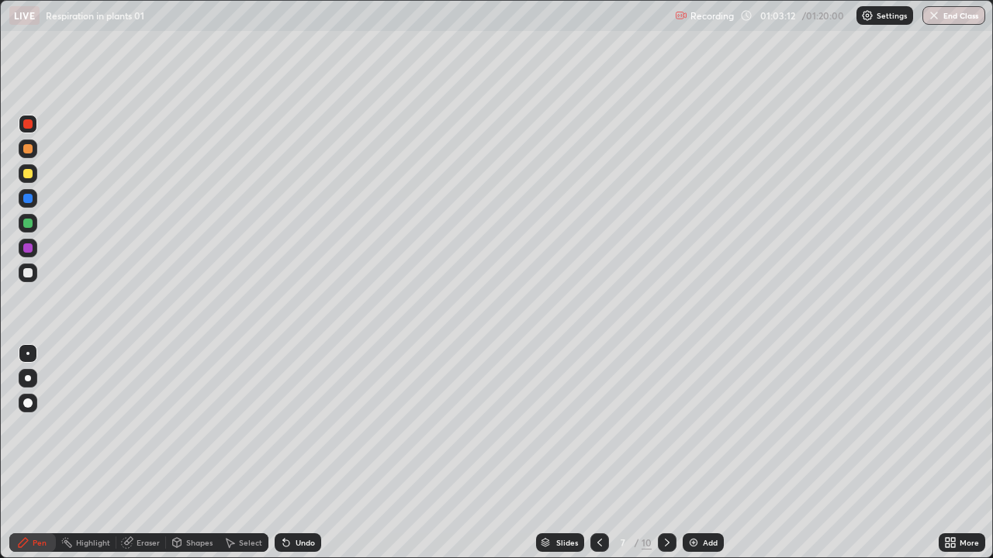
click at [26, 271] on div at bounding box center [27, 272] width 9 height 9
click at [26, 224] on div at bounding box center [27, 223] width 9 height 9
click at [300, 453] on div "Undo" at bounding box center [305, 543] width 19 height 8
click at [296, 453] on div "Undo" at bounding box center [298, 543] width 47 height 19
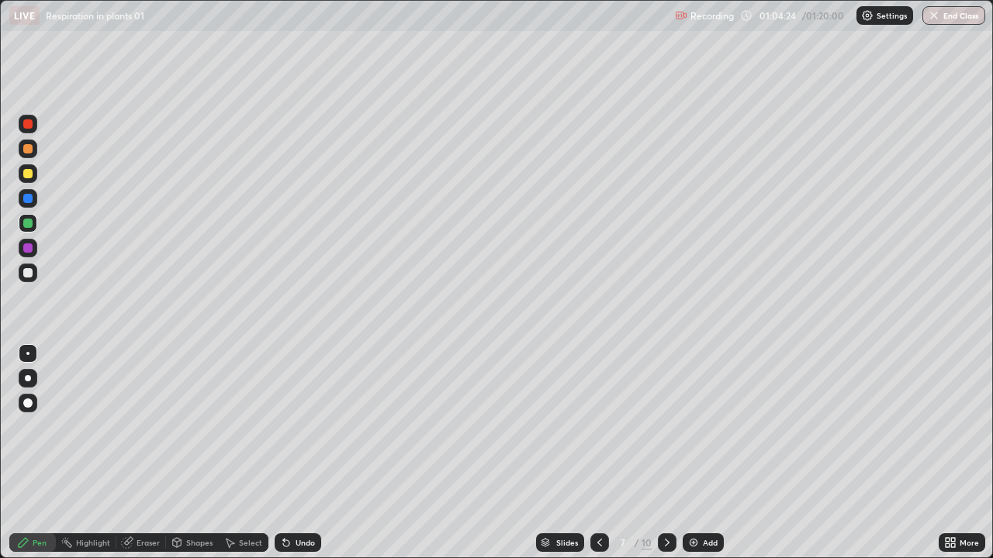
click at [300, 453] on div "Undo" at bounding box center [305, 543] width 19 height 8
click at [302, 453] on div "Undo" at bounding box center [298, 543] width 47 height 19
click at [26, 271] on div at bounding box center [27, 272] width 9 height 9
click at [29, 150] on div at bounding box center [27, 148] width 9 height 9
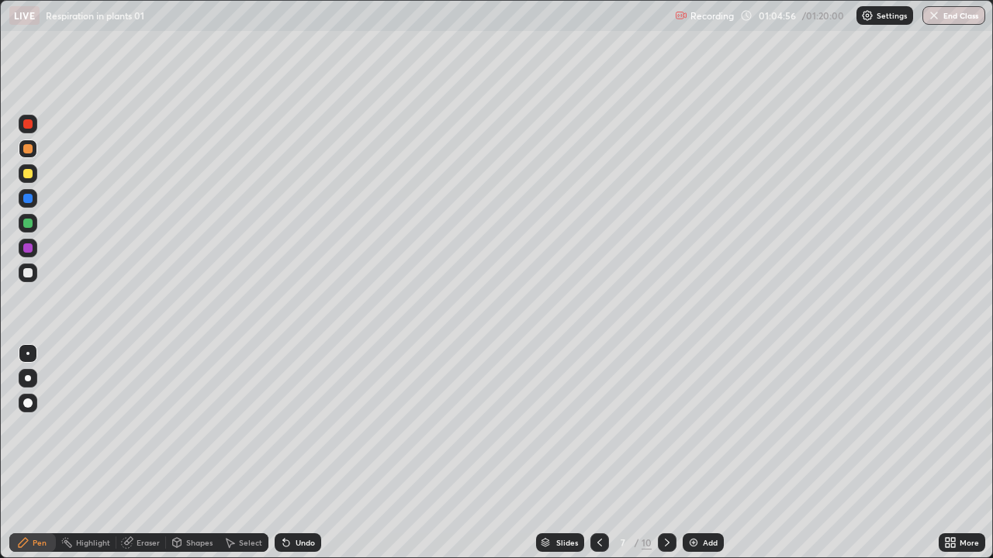
click at [29, 196] on div at bounding box center [27, 198] width 9 height 9
click at [26, 275] on div at bounding box center [27, 272] width 9 height 9
click at [25, 271] on div at bounding box center [27, 272] width 9 height 9
click at [144, 453] on div "Eraser" at bounding box center [148, 543] width 23 height 8
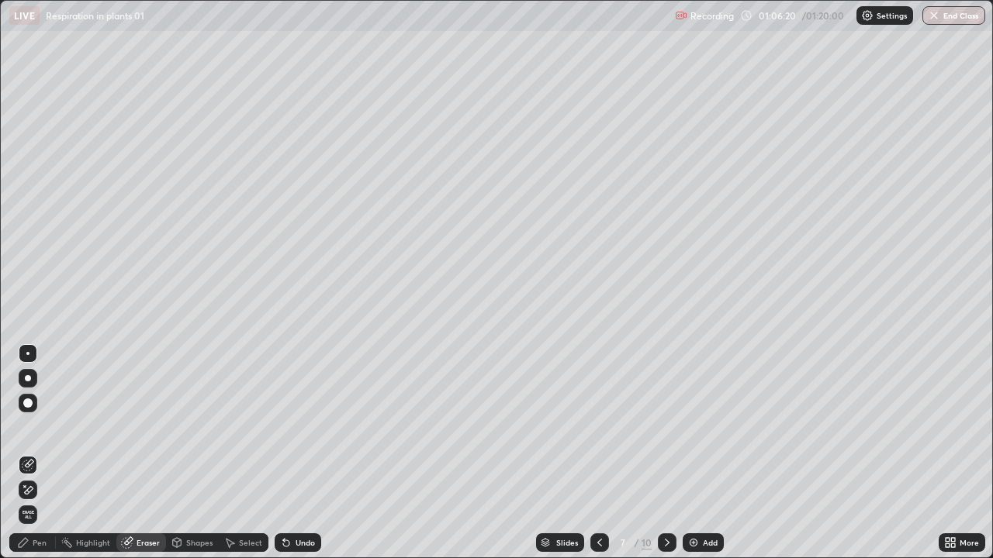
click at [40, 453] on div "Pen" at bounding box center [40, 543] width 14 height 8
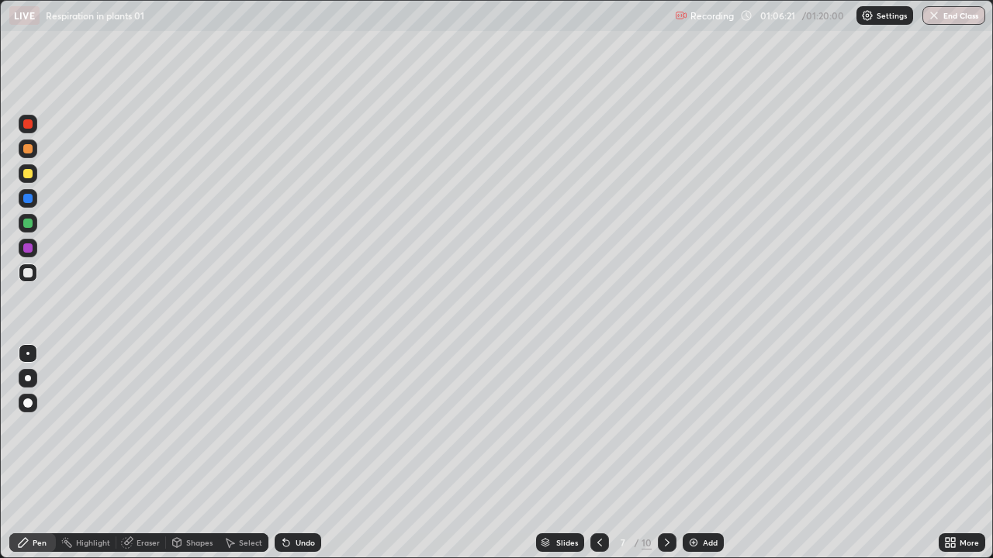
click at [24, 169] on div at bounding box center [27, 173] width 9 height 9
click at [28, 379] on div at bounding box center [28, 378] width 6 height 6
click at [26, 353] on div at bounding box center [27, 353] width 3 height 3
click at [26, 201] on div at bounding box center [27, 198] width 9 height 9
click at [26, 119] on div at bounding box center [27, 123] width 9 height 9
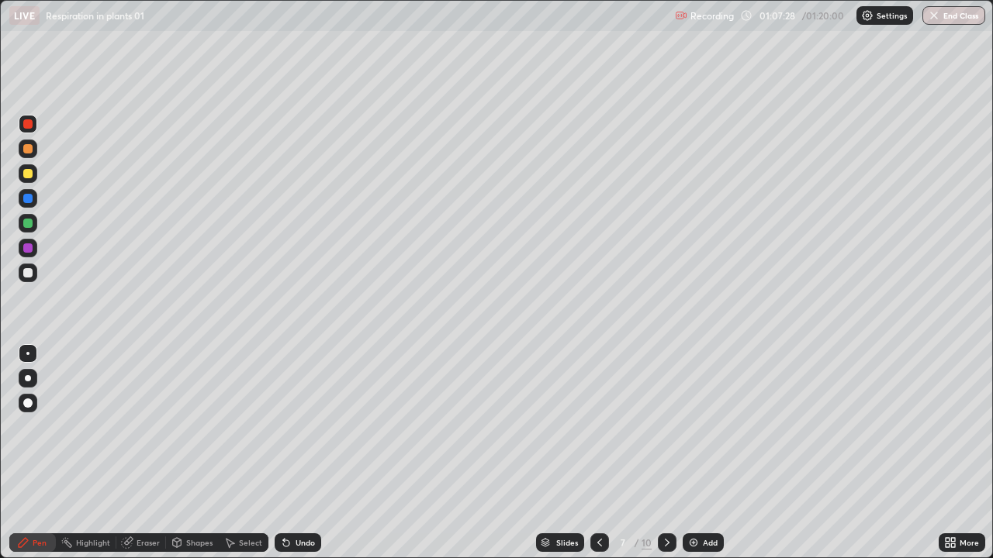
click at [28, 271] on div at bounding box center [27, 272] width 9 height 9
click at [26, 378] on div at bounding box center [28, 378] width 6 height 6
click at [26, 199] on div at bounding box center [27, 198] width 9 height 9
click at [297, 453] on div "Undo" at bounding box center [305, 543] width 19 height 8
click at [298, 453] on div "Undo" at bounding box center [305, 543] width 19 height 8
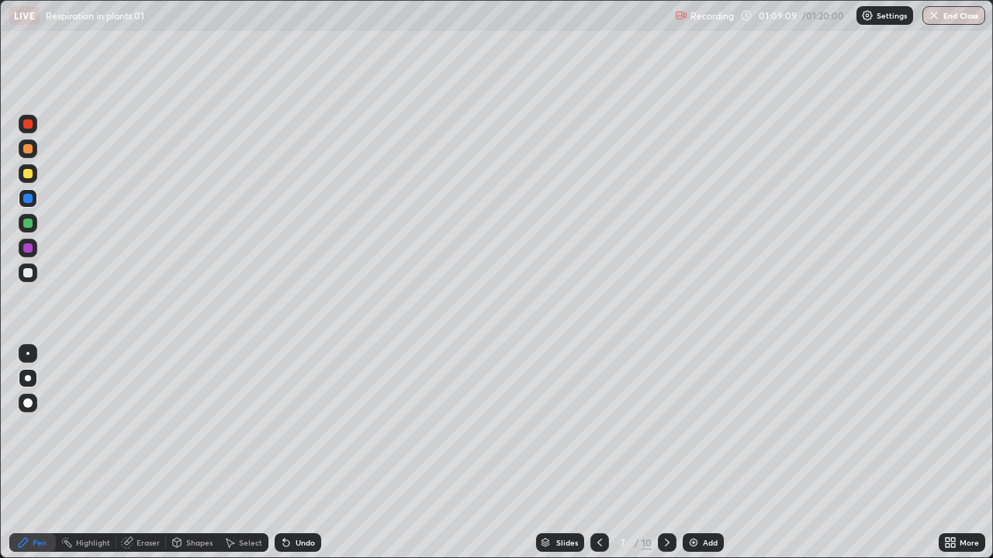
click at [26, 224] on div at bounding box center [27, 223] width 9 height 9
click at [28, 272] on div at bounding box center [27, 272] width 9 height 9
click at [299, 453] on div "Undo" at bounding box center [305, 543] width 19 height 8
click at [25, 271] on div at bounding box center [27, 272] width 9 height 9
click at [29, 126] on div at bounding box center [27, 123] width 9 height 9
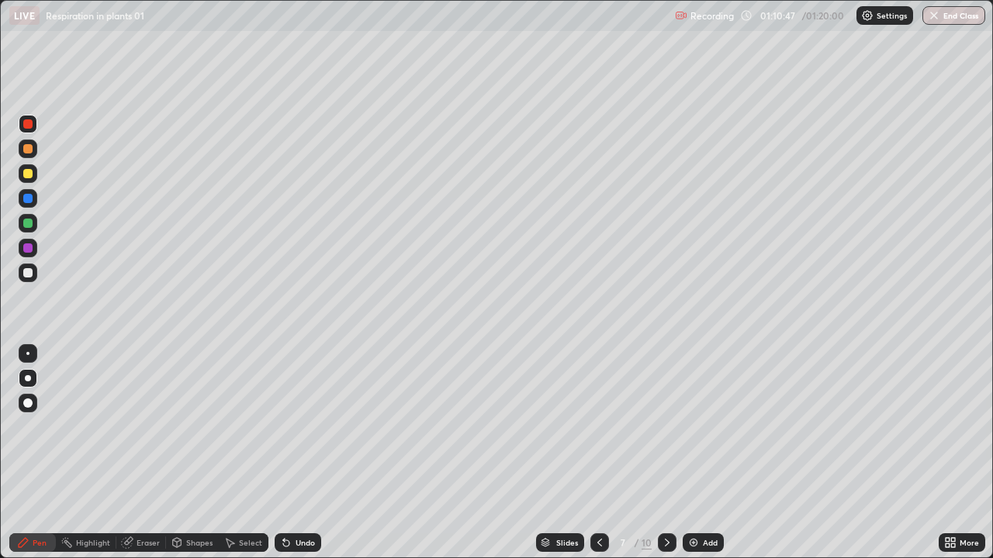
click at [28, 224] on div at bounding box center [27, 223] width 9 height 9
click at [26, 123] on div at bounding box center [27, 123] width 9 height 9
click at [951, 453] on icon at bounding box center [953, 540] width 4 height 4
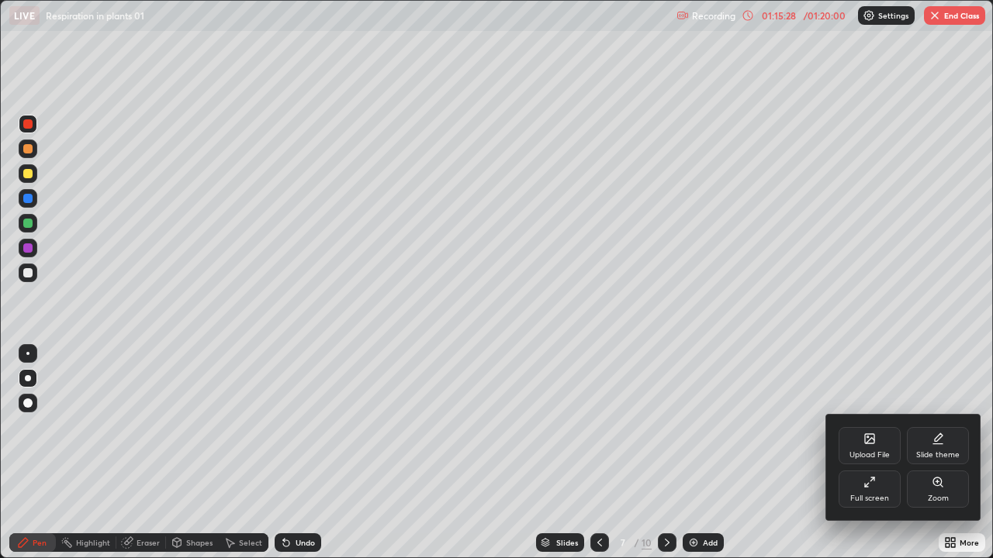
click at [865, 453] on div "Full screen" at bounding box center [869, 499] width 39 height 8
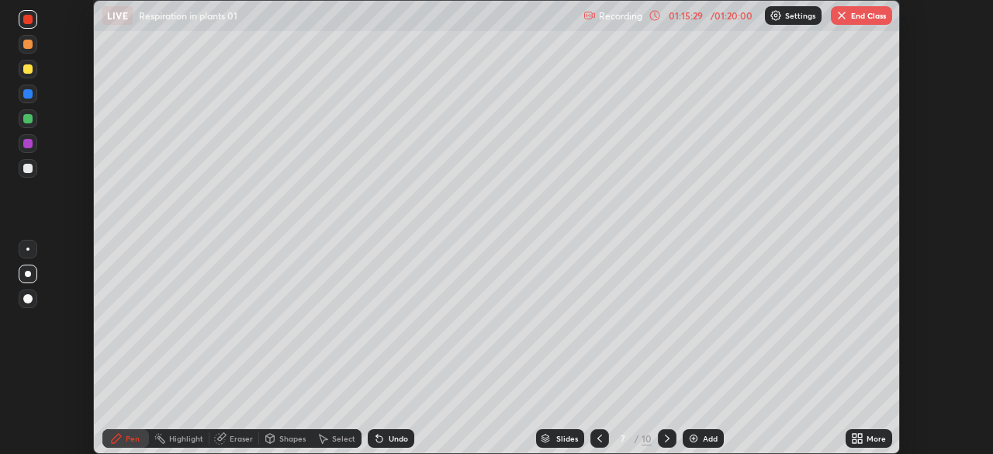
scroll to position [77114, 76575]
click at [854, 13] on button "End Class" at bounding box center [861, 15] width 61 height 19
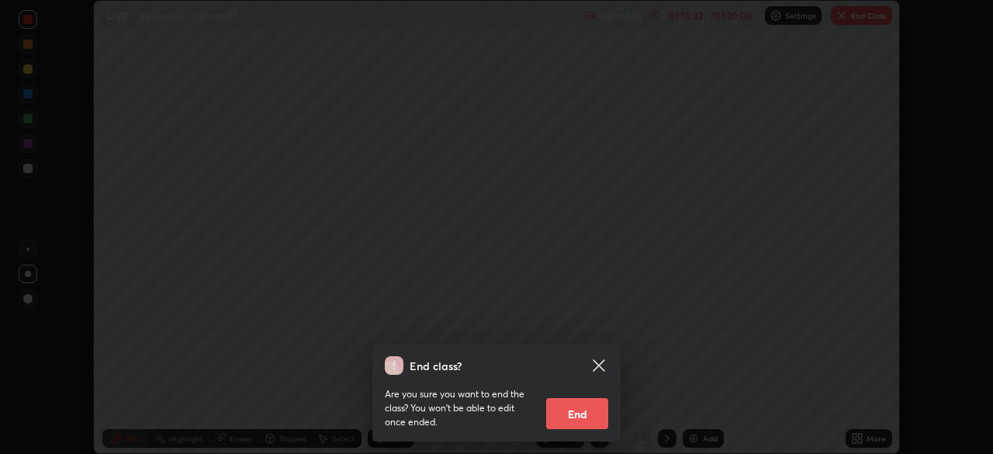
click at [586, 415] on button "End" at bounding box center [577, 413] width 62 height 31
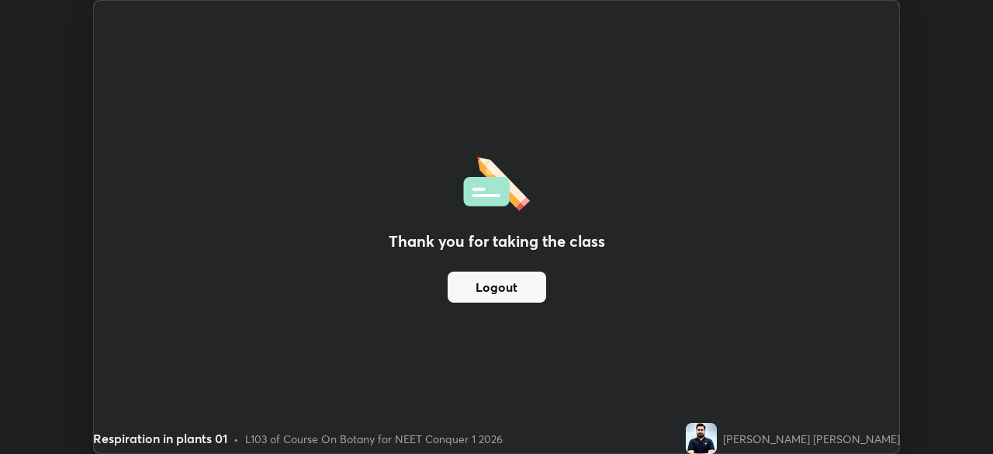
click at [521, 286] on button "Logout" at bounding box center [497, 286] width 99 height 31
